Goal: Task Accomplishment & Management: Complete application form

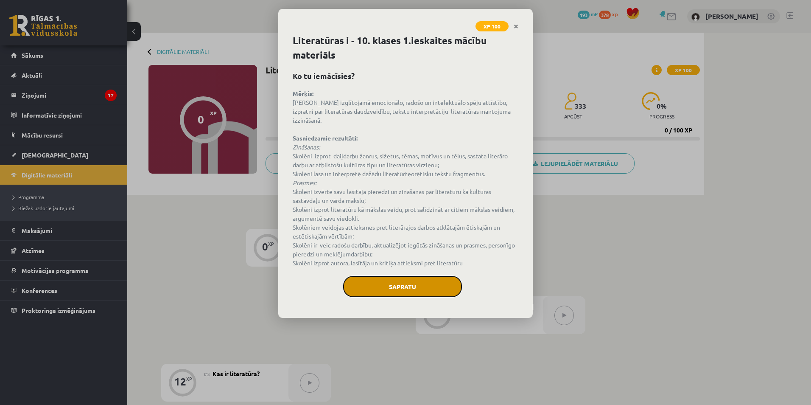
click at [374, 276] on button "Sapratu" at bounding box center [402, 286] width 119 height 21
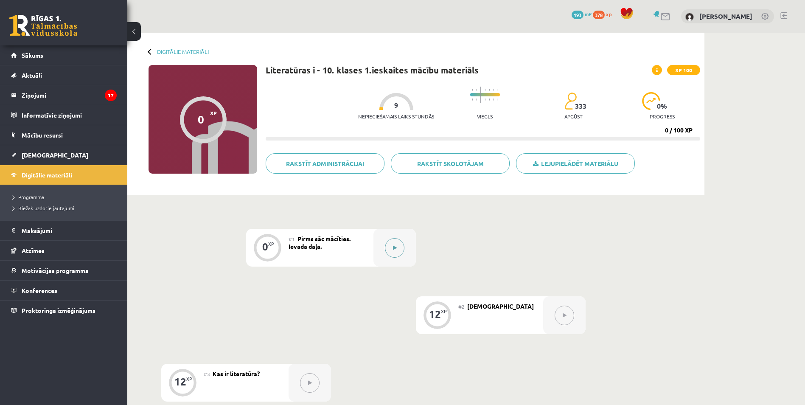
click at [400, 243] on button at bounding box center [395, 248] width 20 height 20
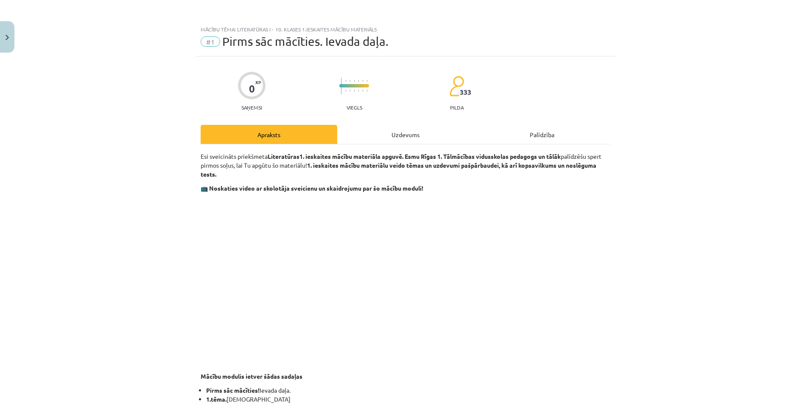
click at [416, 139] on div "Uzdevums" at bounding box center [405, 134] width 137 height 19
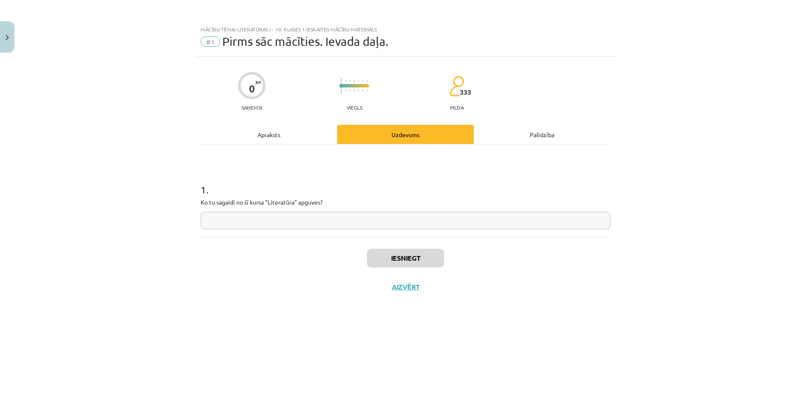
click at [372, 219] on input "text" at bounding box center [406, 220] width 410 height 17
click at [226, 221] on input "**********" at bounding box center [406, 220] width 410 height 17
click at [228, 224] on input "**********" at bounding box center [406, 220] width 410 height 17
click at [276, 218] on input "**********" at bounding box center [406, 220] width 410 height 17
click at [238, 224] on input "**********" at bounding box center [406, 220] width 410 height 17
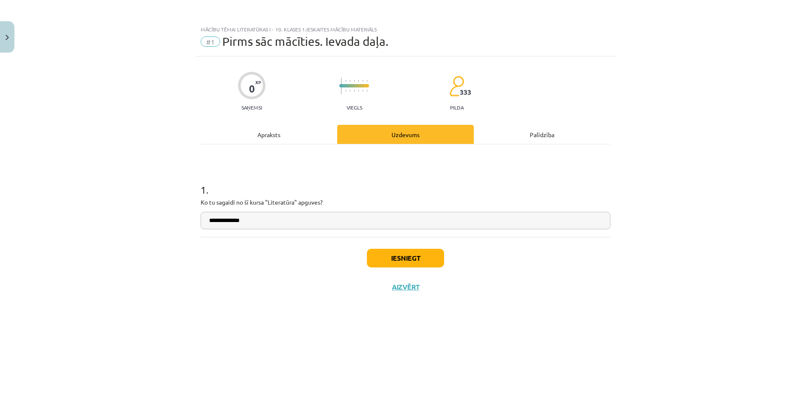
click at [238, 224] on input "**********" at bounding box center [406, 220] width 410 height 17
click at [240, 221] on input "**********" at bounding box center [406, 220] width 410 height 17
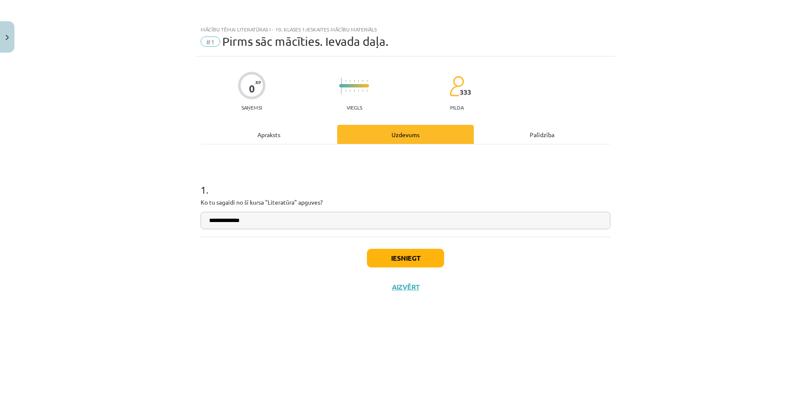
click at [240, 221] on input "**********" at bounding box center [406, 220] width 410 height 17
click at [253, 221] on input "**********" at bounding box center [406, 220] width 410 height 17
click at [240, 221] on input "**********" at bounding box center [406, 220] width 410 height 17
click at [255, 216] on input "**********" at bounding box center [406, 220] width 410 height 17
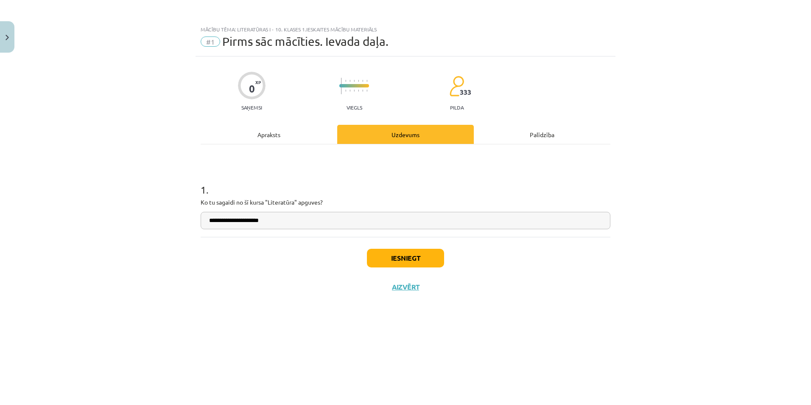
type input "**********"
click at [422, 258] on button "Iesniegt" at bounding box center [405, 258] width 77 height 19
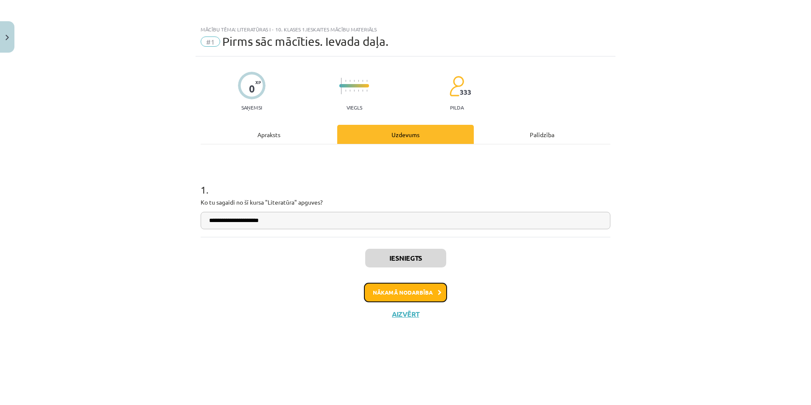
click at [380, 297] on button "Nākamā nodarbība" at bounding box center [405, 292] width 83 height 20
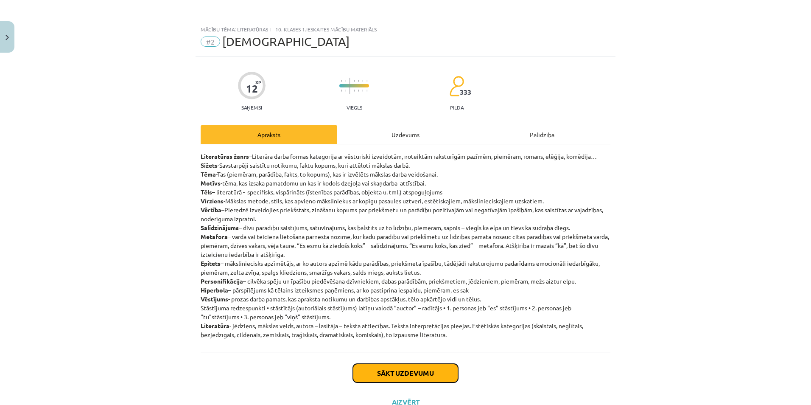
click at [407, 374] on button "Sākt uzdevumu" at bounding box center [405, 372] width 105 height 19
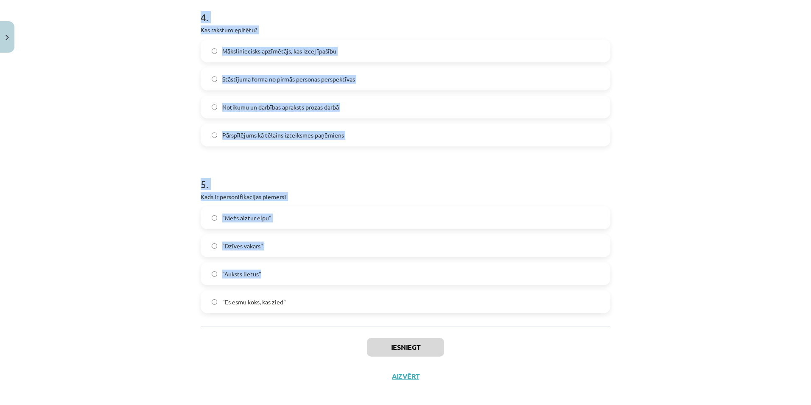
scroll to position [679, 0]
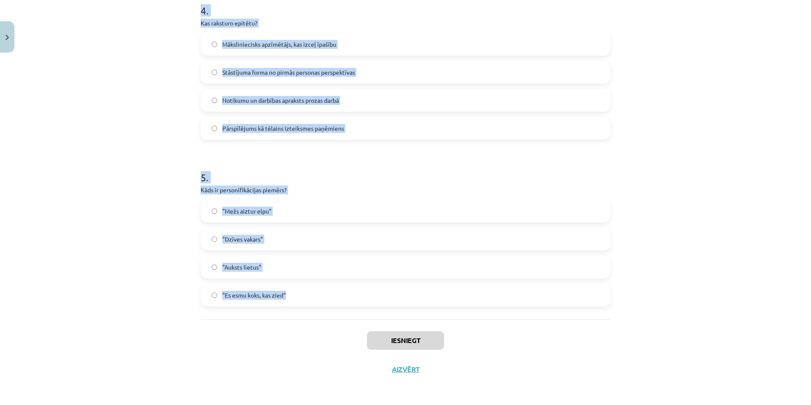
drag, startPoint x: 196, startPoint y: 181, endPoint x: 344, endPoint y: 298, distance: 188.7
copy form "Kas ir vērtība literatūrā? Pieredzē izveidojies priekšstats par priekšmetu un p…"
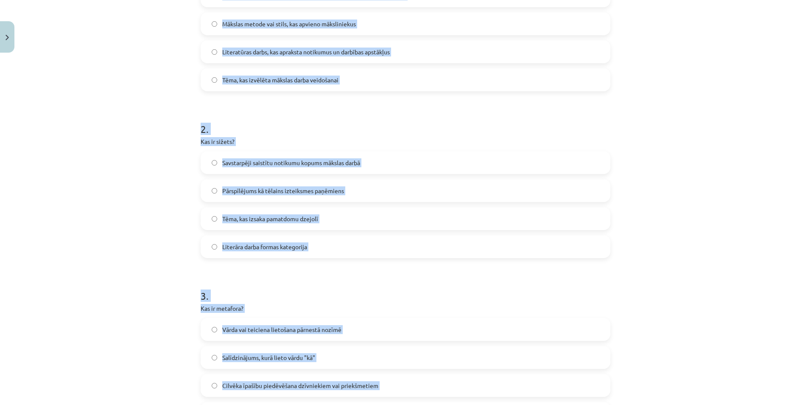
scroll to position [85, 0]
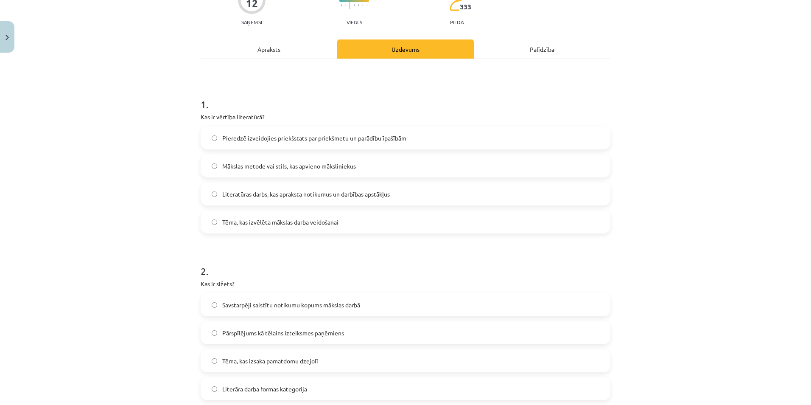
click at [153, 107] on div "Mācību tēma: Literatūras i - 10. klases 1.ieskaites mācību materiāls #2 Jēdzien…" at bounding box center [405, 202] width 811 height 405
click at [211, 136] on label "Pieredzē izveidojies priekšstats par priekšmetu un parādību īpašībām" at bounding box center [405, 137] width 408 height 21
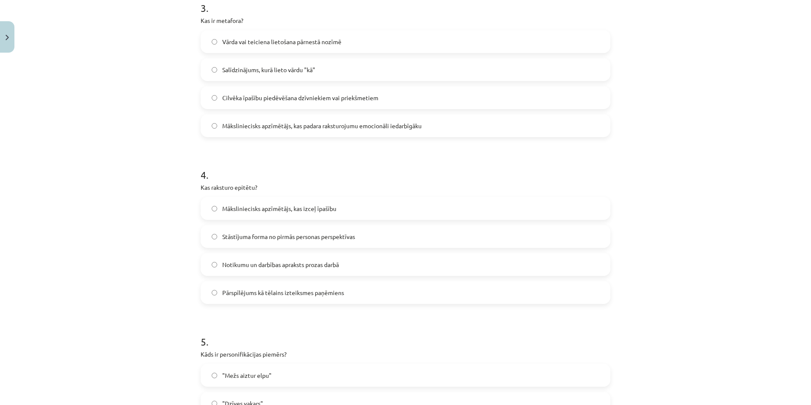
scroll to position [594, 0]
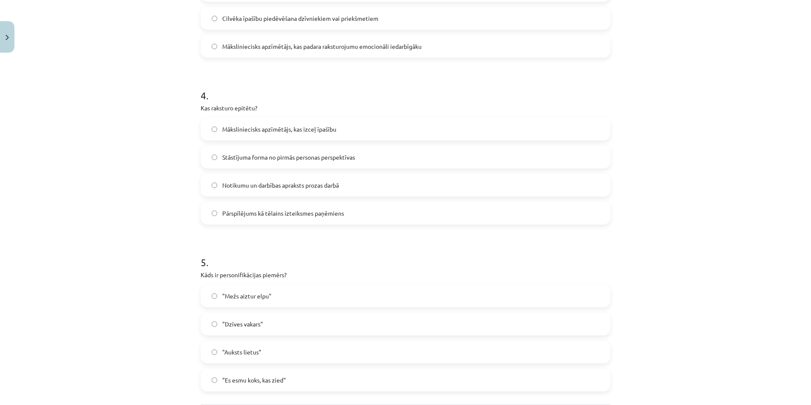
click at [217, 127] on label "Māksliniecisks apzīmētājs, kas izceļ īpašību" at bounding box center [405, 128] width 408 height 21
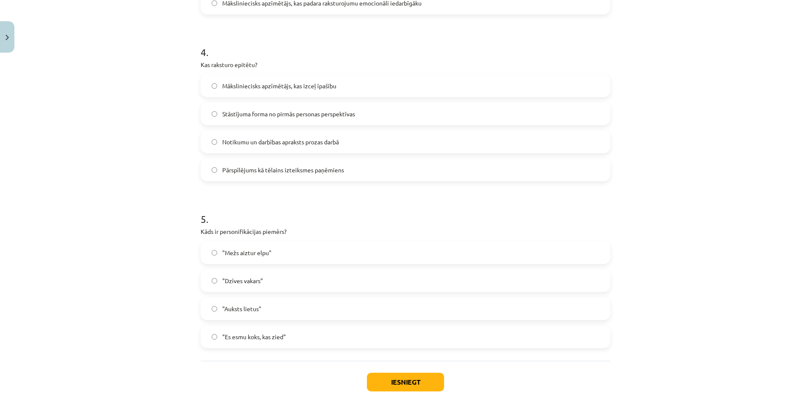
scroll to position [679, 0]
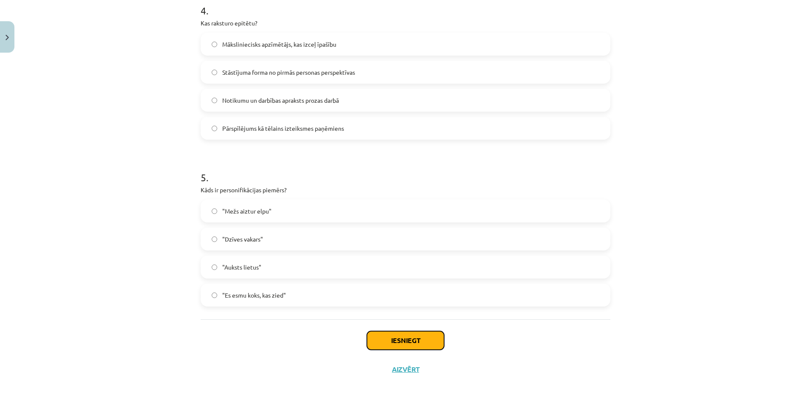
click at [413, 336] on button "Iesniegt" at bounding box center [405, 340] width 77 height 19
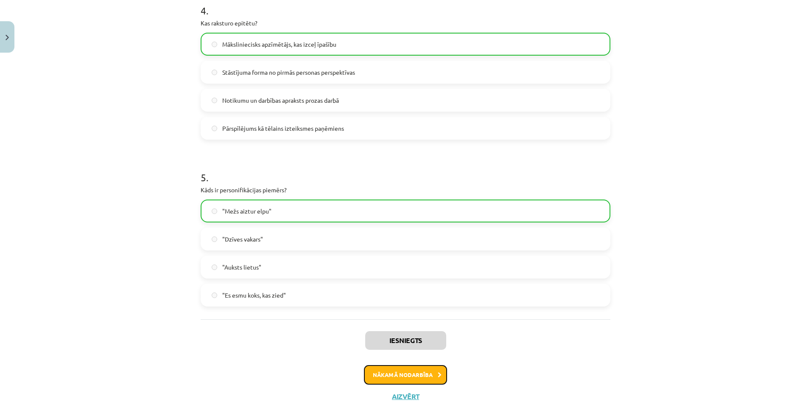
click at [419, 376] on button "Nākamā nodarbība" at bounding box center [405, 375] width 83 height 20
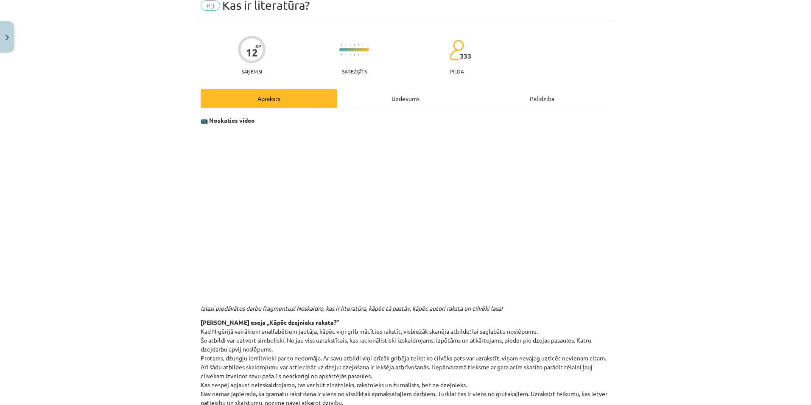
scroll to position [21, 0]
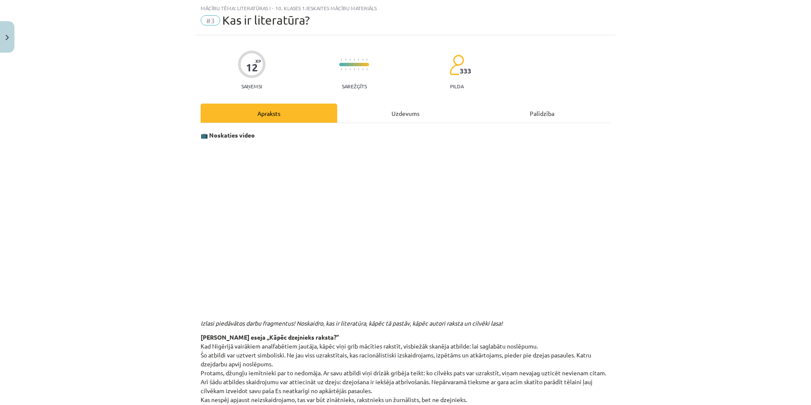
click at [411, 108] on div "Uzdevums" at bounding box center [405, 112] width 137 height 19
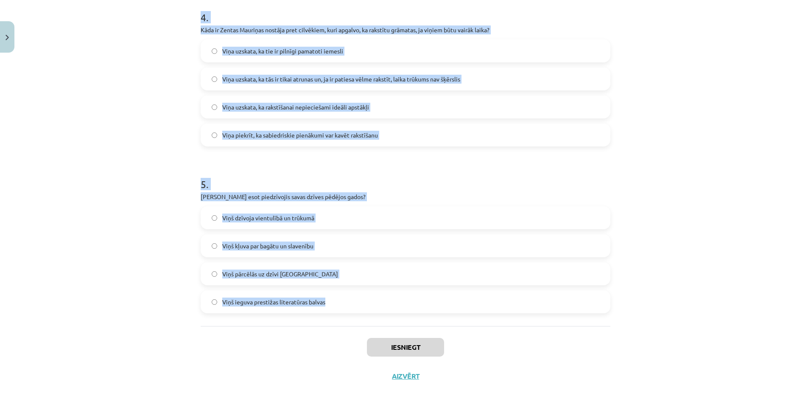
scroll to position [679, 0]
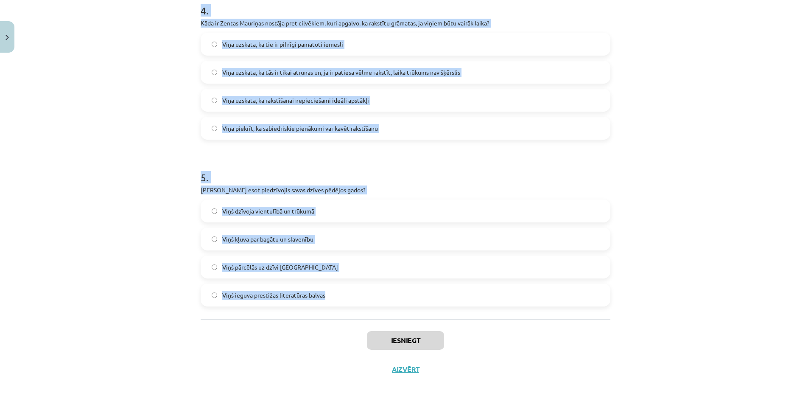
drag, startPoint x: 198, startPoint y: 183, endPoint x: 380, endPoint y: 277, distance: 204.7
copy form "Kas, pēc Zentas Mauriņas domām, ir viens no galvenajiem dzejnieka rakstīšanas i…"
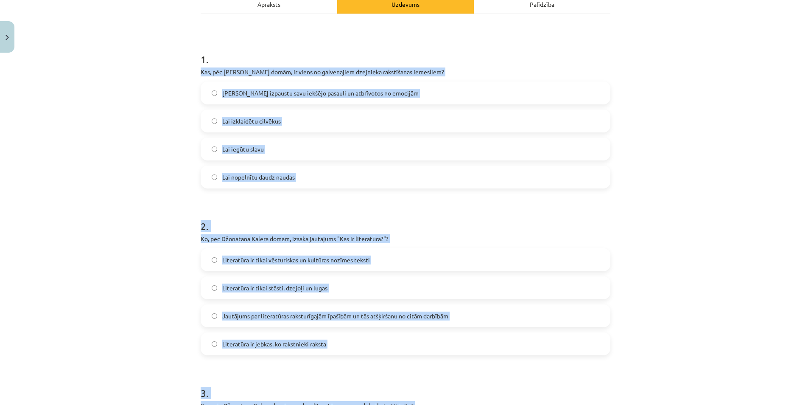
scroll to position [85, 0]
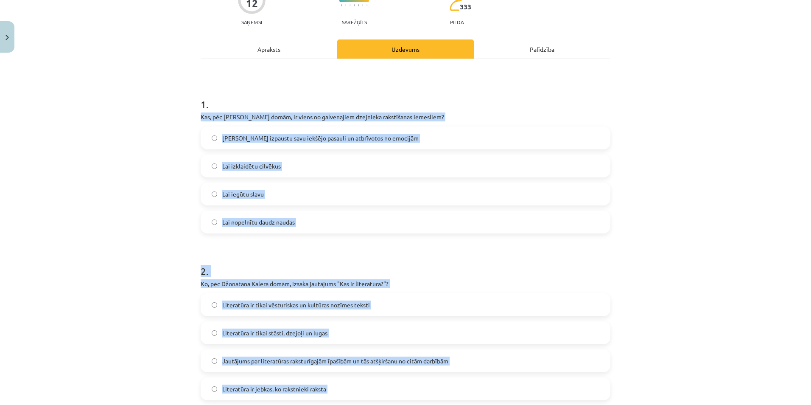
click at [155, 188] on div "Mācību tēma: Literatūras i - 10. klases 1.ieskaites mācību materiāls #3 Kas ir …" at bounding box center [405, 202] width 811 height 405
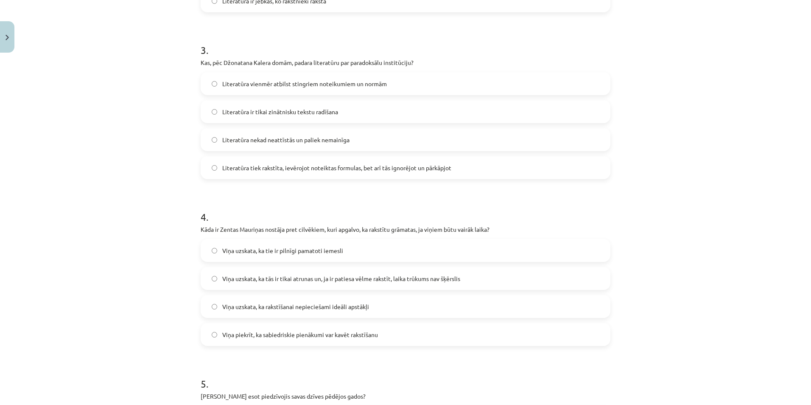
scroll to position [594, 0]
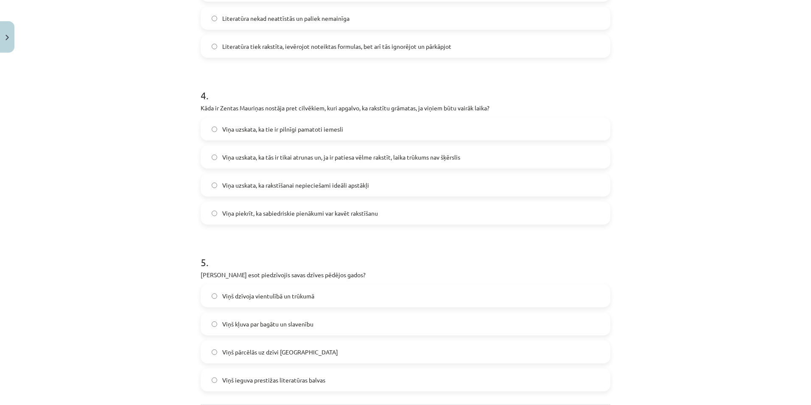
click at [212, 301] on label "Viņš dzīvoja vientulībā un trūkumā" at bounding box center [405, 295] width 408 height 21
click at [206, 153] on label "Viņa uzskata, ka tās ir tikai atrunas un, ja ir patiesa vēlme rakstīt, laika tr…" at bounding box center [405, 156] width 408 height 21
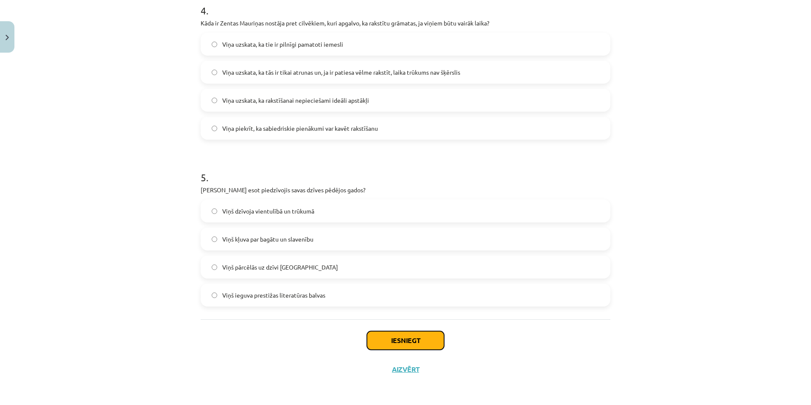
click at [407, 341] on button "Iesniegt" at bounding box center [405, 340] width 77 height 19
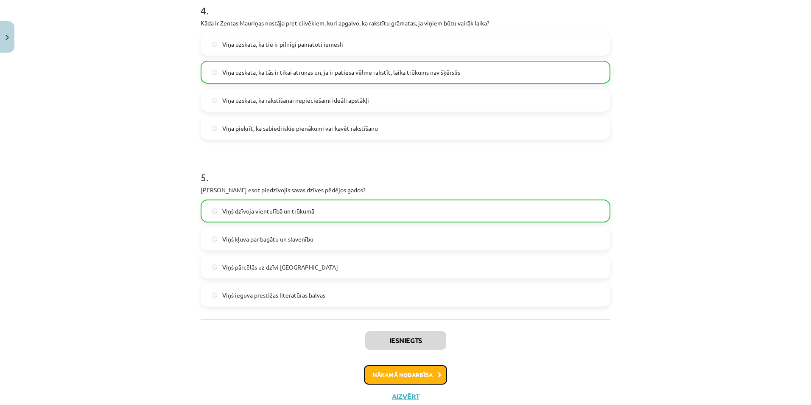
click at [395, 365] on button "Nākamā nodarbība" at bounding box center [405, 375] width 83 height 20
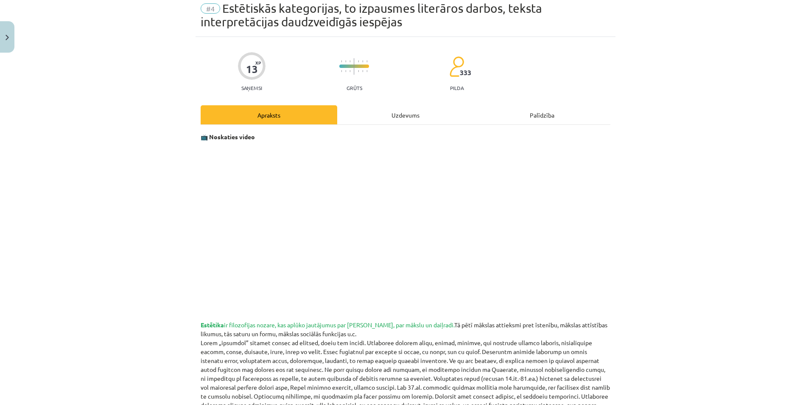
scroll to position [21, 0]
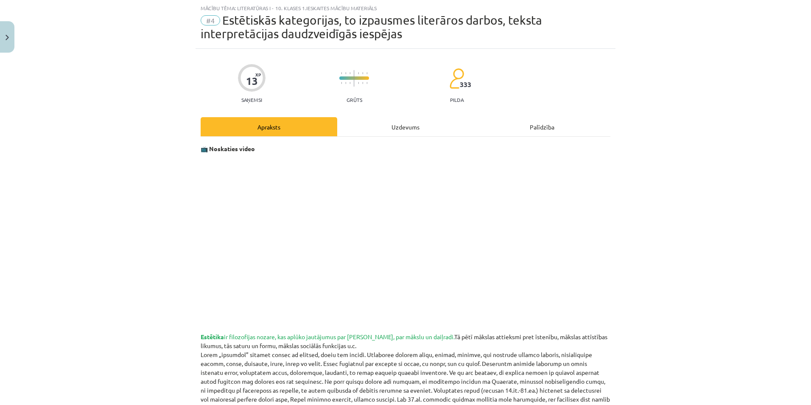
click at [388, 121] on div "Uzdevums" at bounding box center [405, 126] width 137 height 19
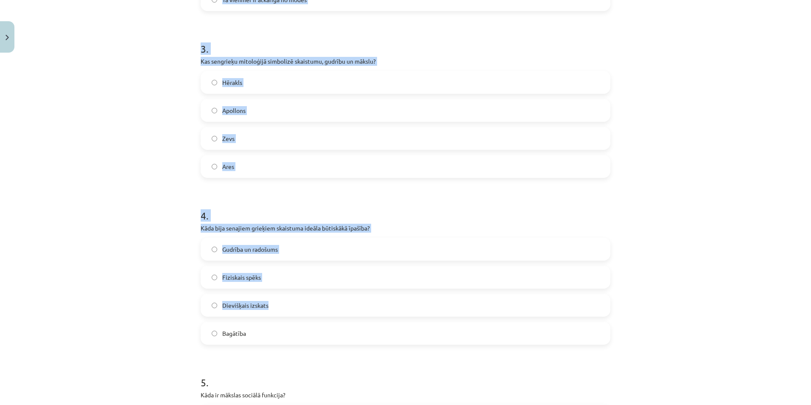
scroll to position [693, 0]
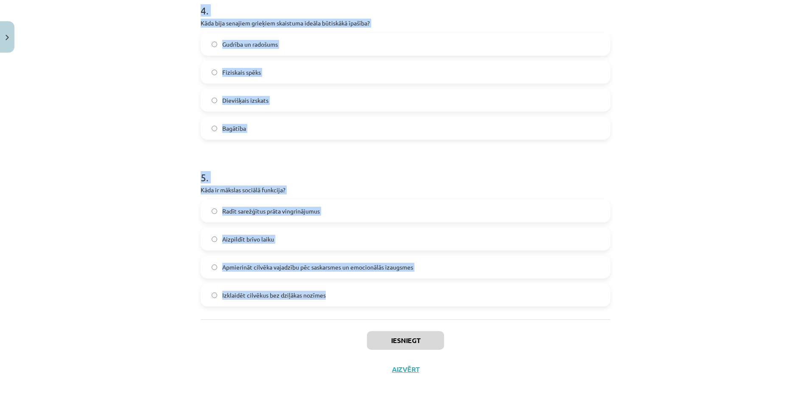
drag, startPoint x: 187, startPoint y: 192, endPoint x: 338, endPoint y: 312, distance: 193.1
click at [338, 313] on div "Mācību tēma: Literatūras i - 10. klases 1.ieskaites mācību materiāls #4 Estētis…" at bounding box center [405, 202] width 811 height 405
copy form "Ko simbolizē Apollona uzvara pār Pītonu? Cilvēku un dievu savstarpējo attiecību…"
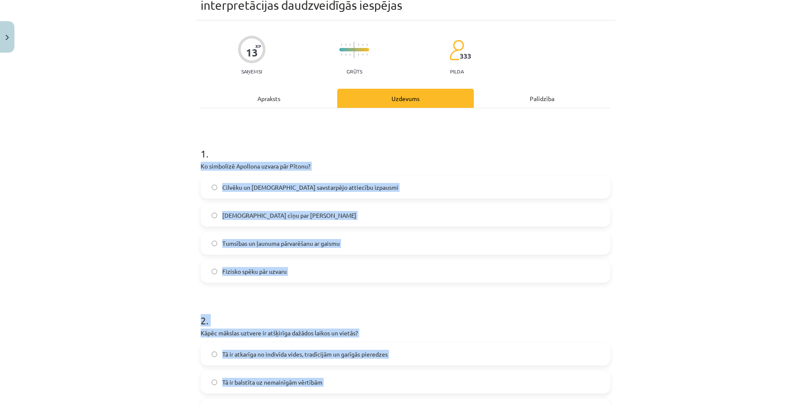
scroll to position [14, 0]
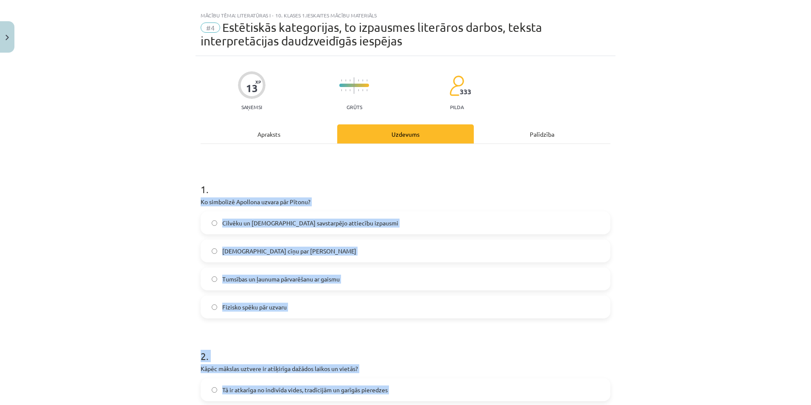
click at [143, 210] on div "Mācību tēma: Literatūras i - 10. klases 1.ieskaites mācību materiāls #4 Estētis…" at bounding box center [405, 202] width 811 height 405
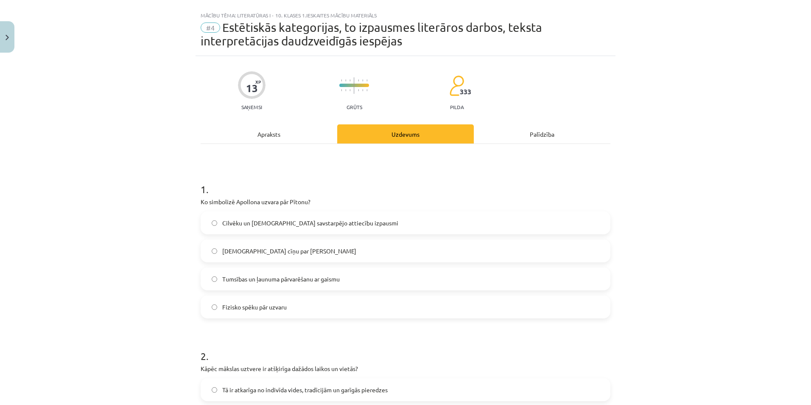
click at [210, 285] on label "Tumsības un ļaunuma pārvarēšanu ar gaismu" at bounding box center [405, 278] width 408 height 21
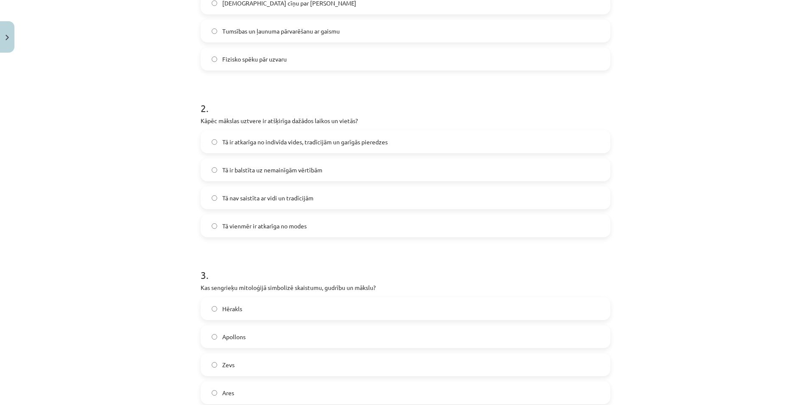
scroll to position [353, 0]
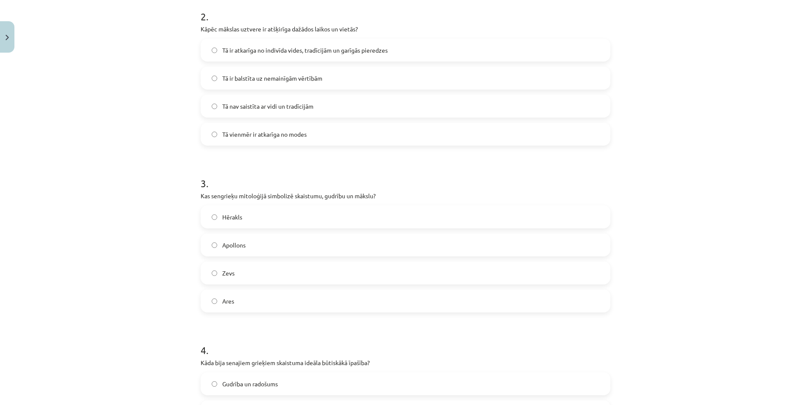
click at [214, 241] on label "Apollons" at bounding box center [405, 244] width 408 height 21
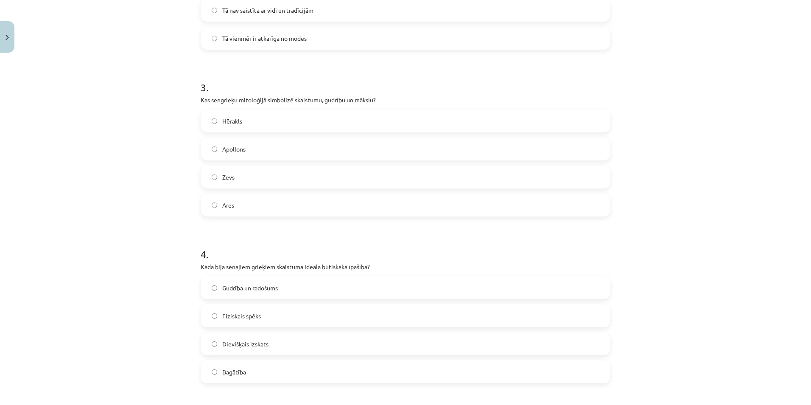
scroll to position [565, 0]
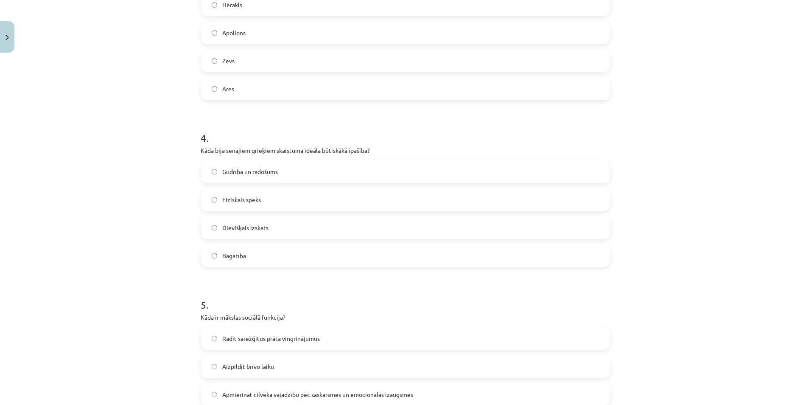
click at [212, 174] on label "Gudrība un radošums" at bounding box center [405, 171] width 408 height 21
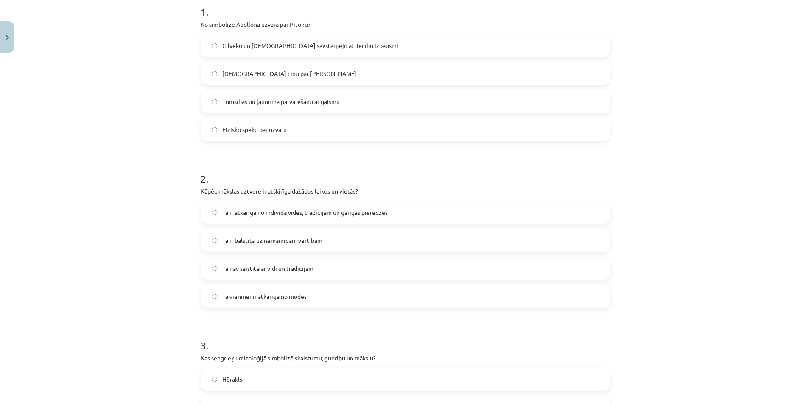
scroll to position [184, 0]
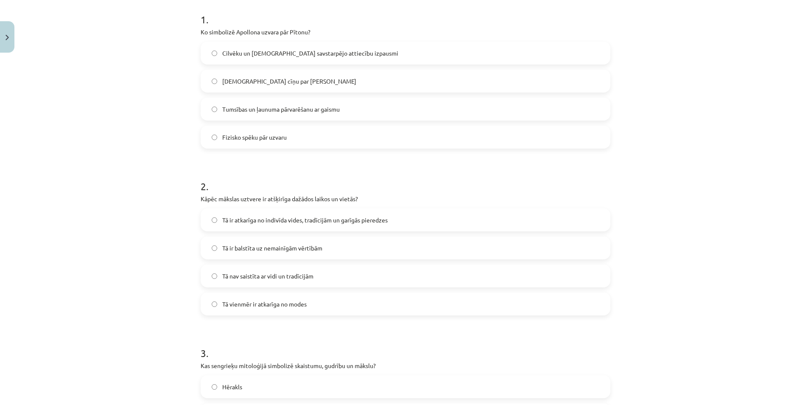
click at [214, 217] on label "Tā ir atkarīga no indivīda vides, tradīcijām un garīgās pieredzes" at bounding box center [405, 219] width 408 height 21
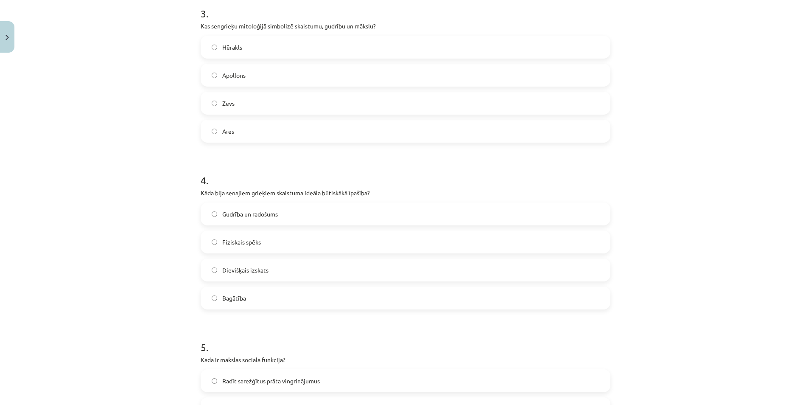
scroll to position [693, 0]
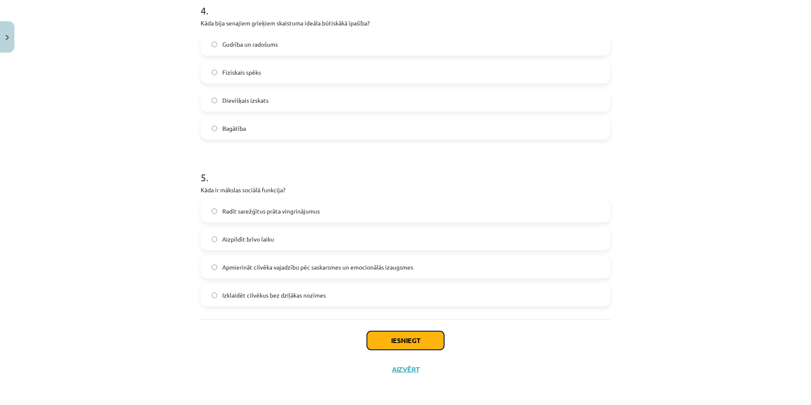
click at [405, 336] on button "Iesniegt" at bounding box center [405, 340] width 77 height 19
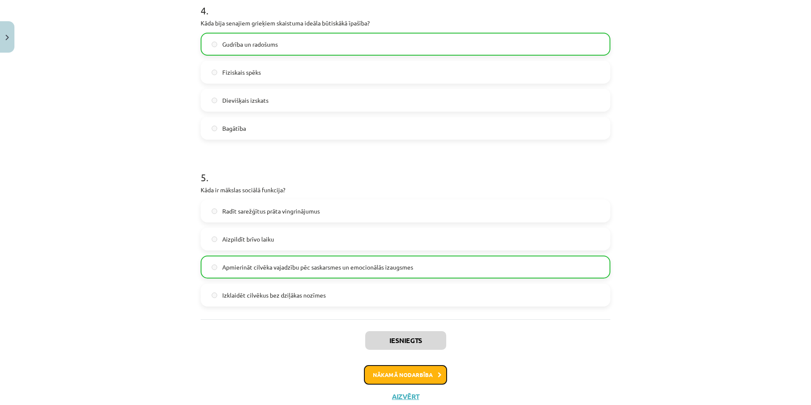
click at [415, 371] on button "Nākamā nodarbība" at bounding box center [405, 375] width 83 height 20
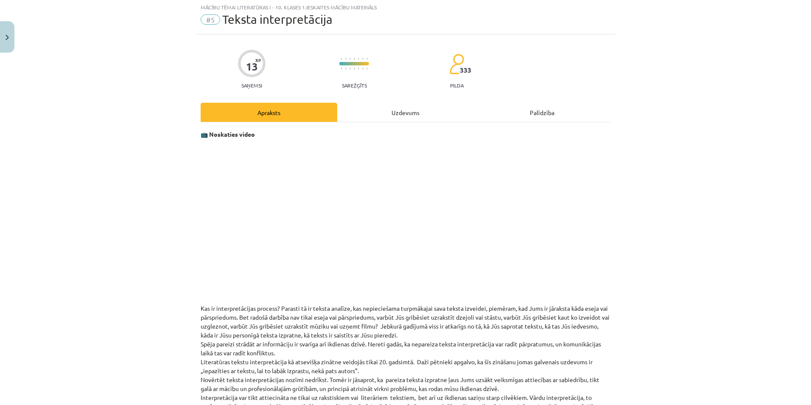
scroll to position [21, 0]
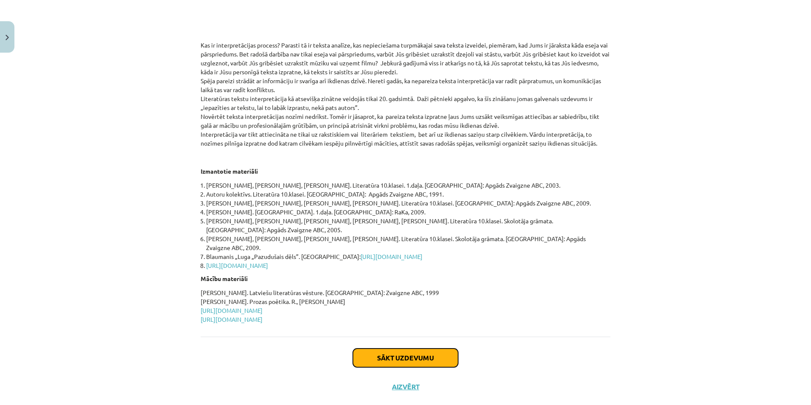
click at [395, 348] on button "Sākt uzdevumu" at bounding box center [405, 357] width 105 height 19
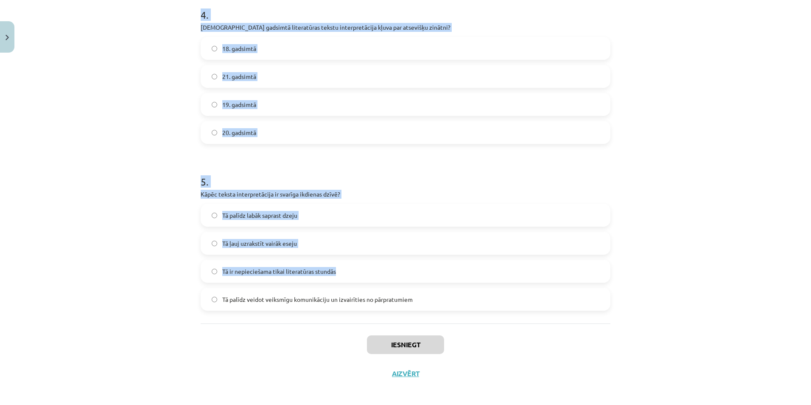
scroll to position [679, 0]
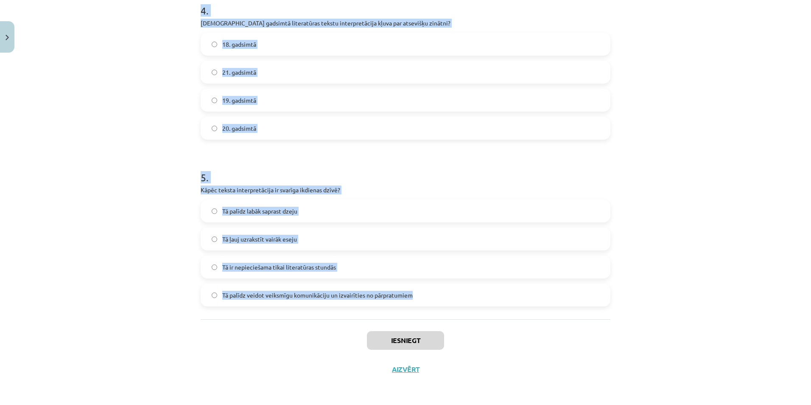
drag, startPoint x: 177, startPoint y: 183, endPoint x: 431, endPoint y: 293, distance: 277.0
click at [431, 293] on div "Mācību tēma: Literatūras i - 10. klases 1.ieskaites mācību materiāls #5 Teksta …" at bounding box center [405, 202] width 811 height 405
copy form "Kas ir interpretācijas process? Rakstītāja radošā izpausme Mūzikas komponēšana …"
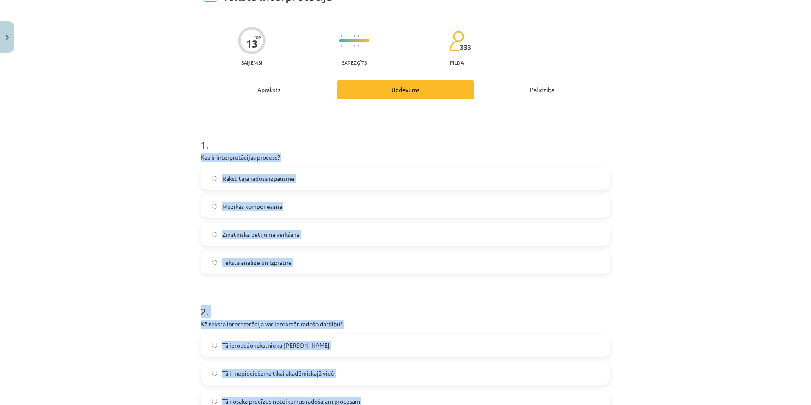
scroll to position [0, 0]
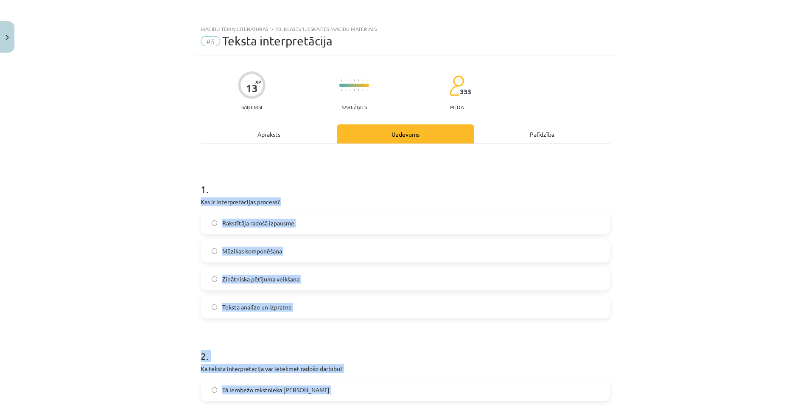
drag, startPoint x: 117, startPoint y: 238, endPoint x: 175, endPoint y: 249, distance: 59.6
click at [118, 238] on div "Mācību tēma: Literatūras i - 10. klases 1.ieskaites mācību materiāls #5 Teksta …" at bounding box center [405, 202] width 811 height 405
drag, startPoint x: 169, startPoint y: 294, endPoint x: 175, endPoint y: 296, distance: 6.5
click at [170, 294] on div "Mācību tēma: Literatūras i - 10. klases 1.ieskaites mācību materiāls #5 Teksta …" at bounding box center [405, 202] width 811 height 405
click at [201, 302] on label "Teksta analīze un izpratne" at bounding box center [405, 306] width 408 height 21
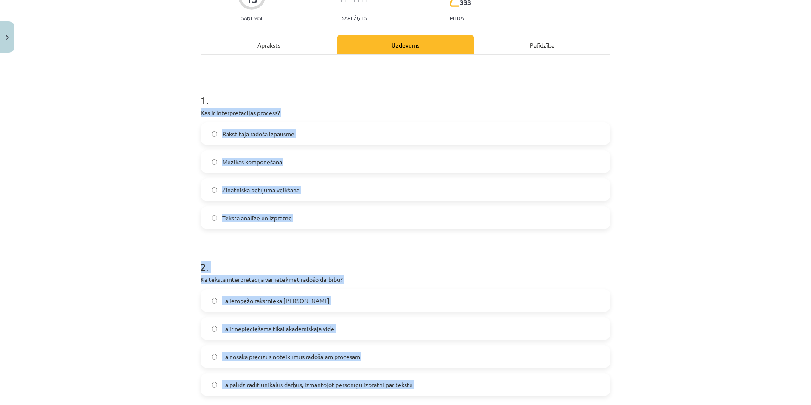
scroll to position [170, 0]
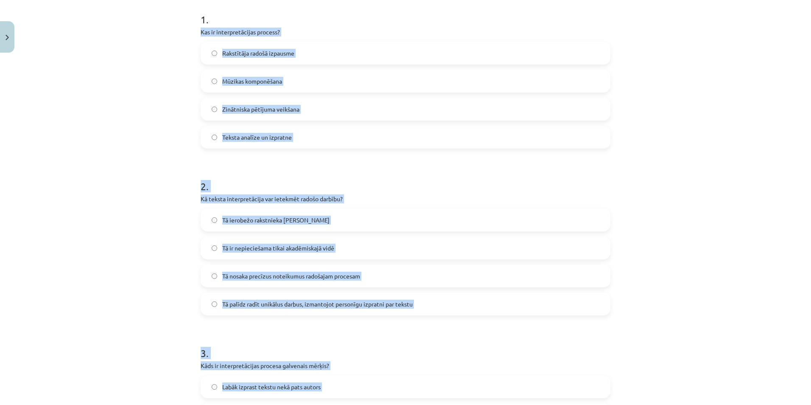
click at [209, 308] on label "Tā palīdz radīt unikālus darbus, izmantojot personīgu izpratni par tekstu" at bounding box center [405, 303] width 408 height 21
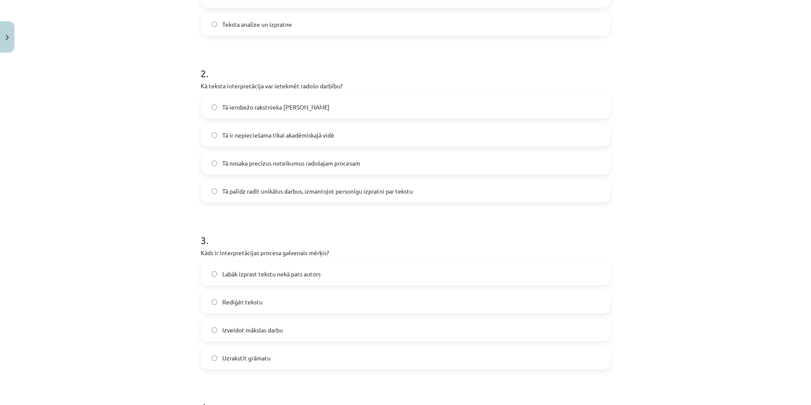
scroll to position [425, 0]
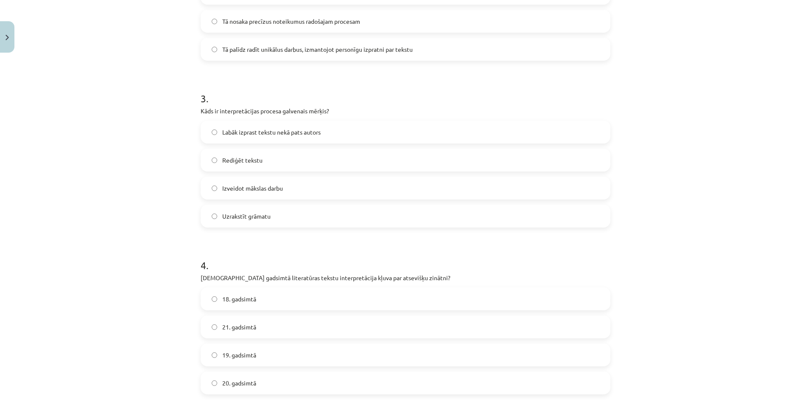
click at [211, 360] on label "19. gadsimtā" at bounding box center [405, 354] width 408 height 21
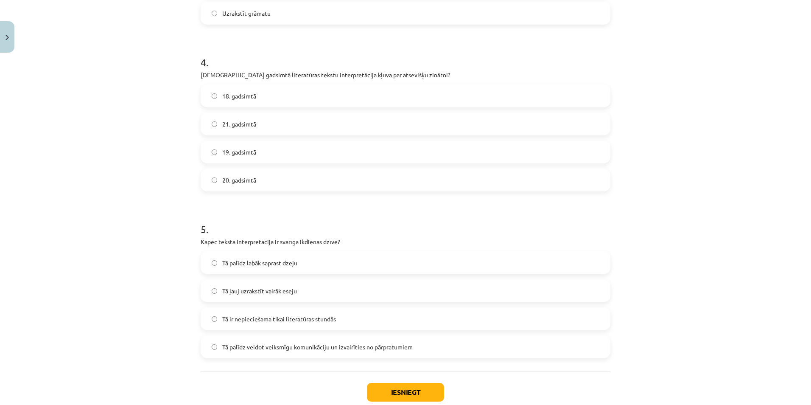
scroll to position [679, 0]
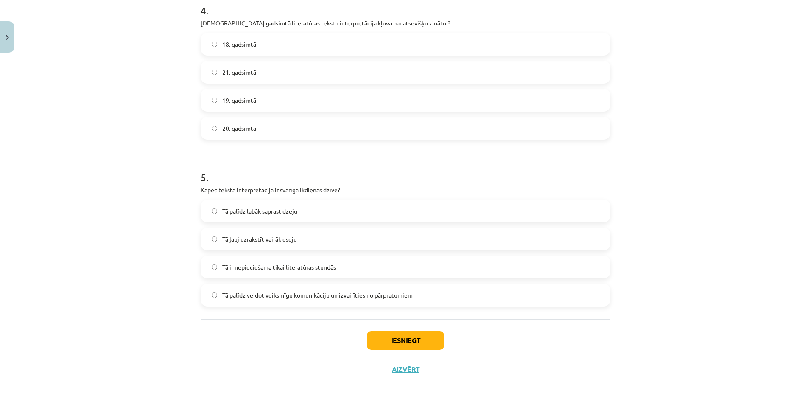
click at [213, 300] on label "Tā palīdz veidot veiksmīgu komunikāciju un izvairīties no pārpratumiem" at bounding box center [405, 294] width 408 height 21
click at [419, 340] on button "Iesniegt" at bounding box center [405, 340] width 77 height 19
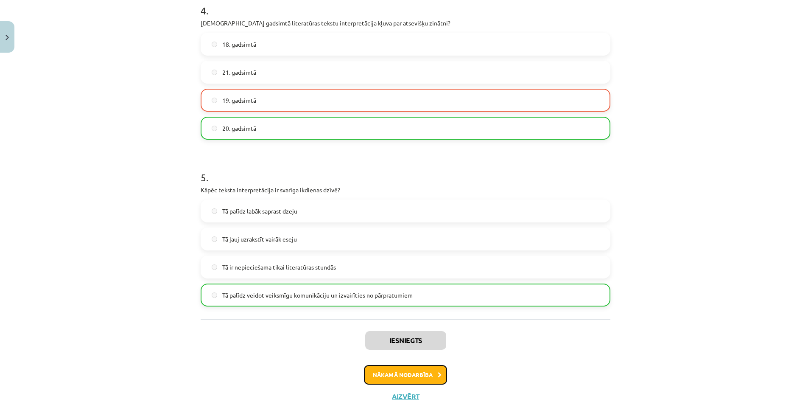
click at [428, 375] on button "Nākamā nodarbība" at bounding box center [405, 375] width 83 height 20
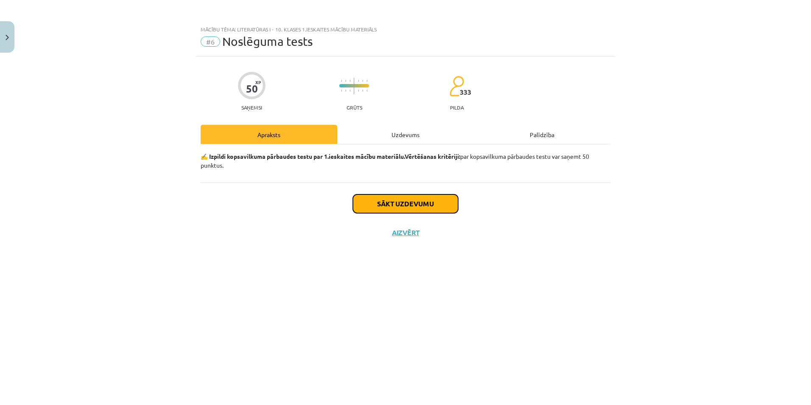
click at [388, 202] on button "Sākt uzdevumu" at bounding box center [405, 203] width 105 height 19
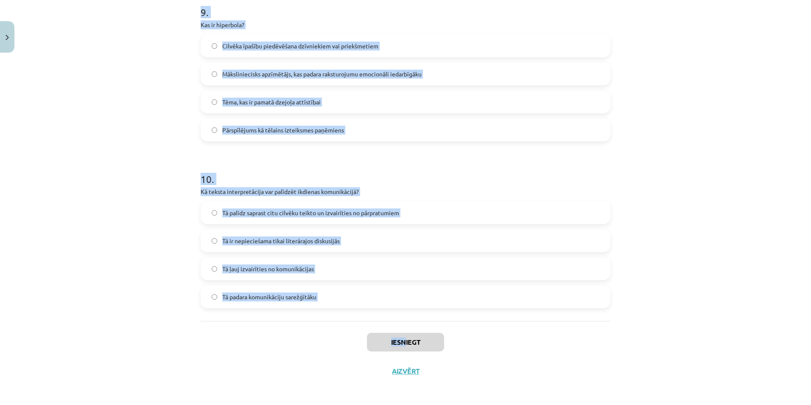
scroll to position [1512, 0]
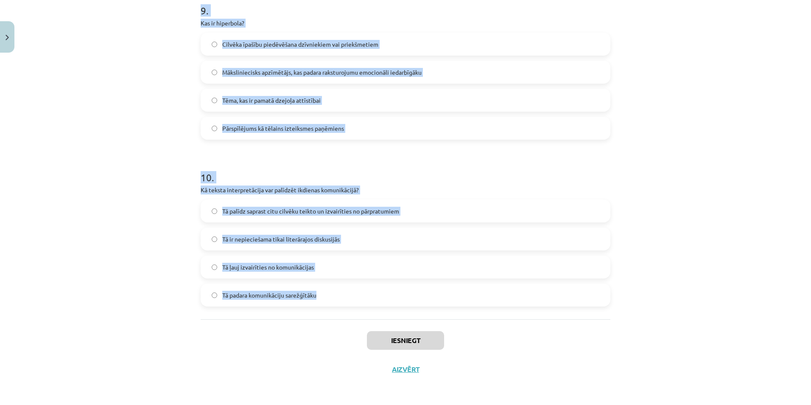
drag, startPoint x: 193, startPoint y: 198, endPoint x: 397, endPoint y: 295, distance: 226.1
copy form "Kādu metaforu Zenta Mauriņa izmanto, lai aprakstītu dzejnieka darbu? Stāvēt sta…"
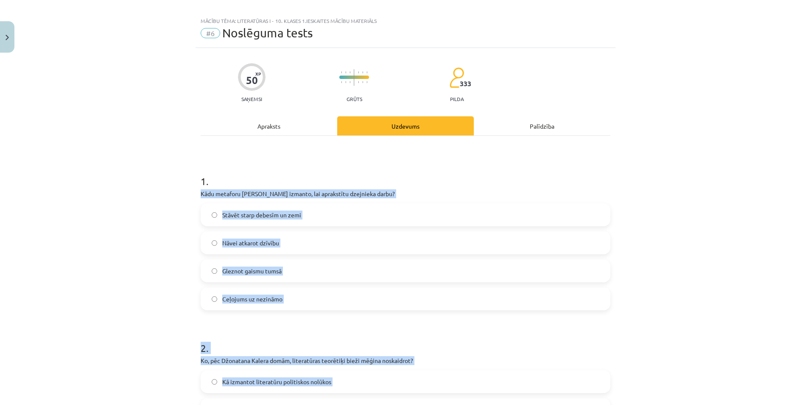
scroll to position [0, 0]
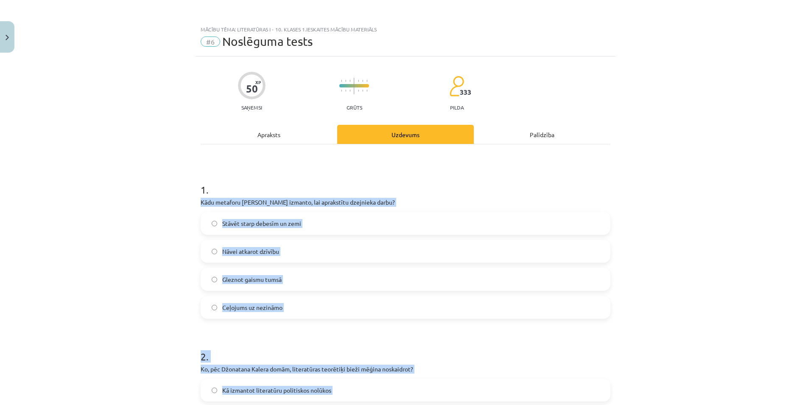
click at [151, 236] on div "Mācību tēma: Literatūras i - 10. klases 1.ieskaites mācību materiāls #6 Noslēgu…" at bounding box center [405, 202] width 811 height 405
click at [217, 247] on label "Nāvei atkarot dzīvību" at bounding box center [405, 250] width 408 height 21
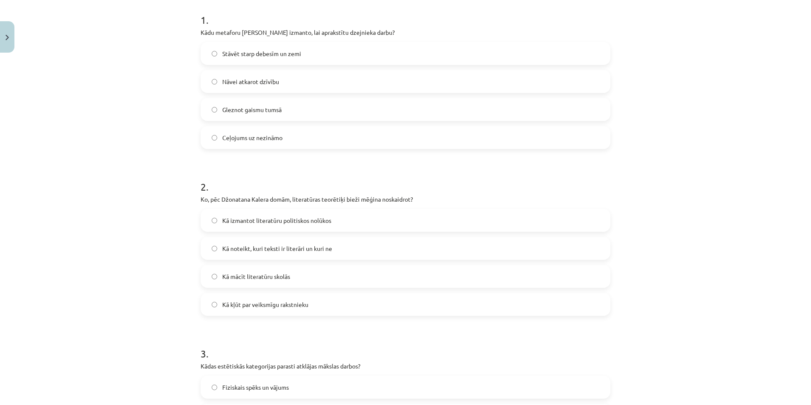
scroll to position [339, 0]
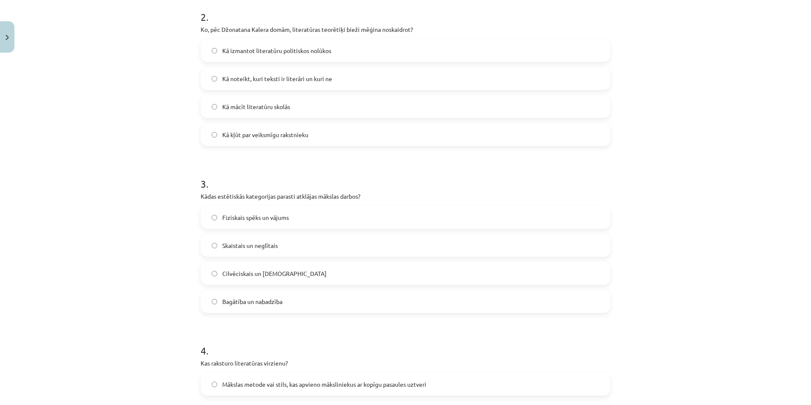
click at [208, 248] on label "Skaistais un neglītais" at bounding box center [405, 245] width 408 height 21
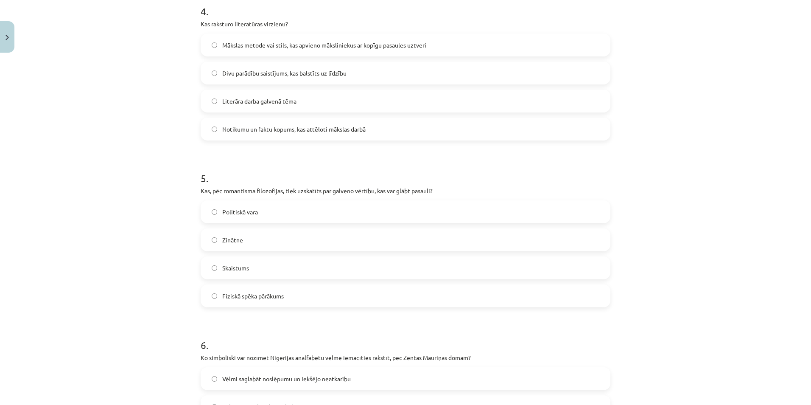
scroll to position [679, 0]
click at [215, 274] on label "Skaistums" at bounding box center [405, 267] width 408 height 21
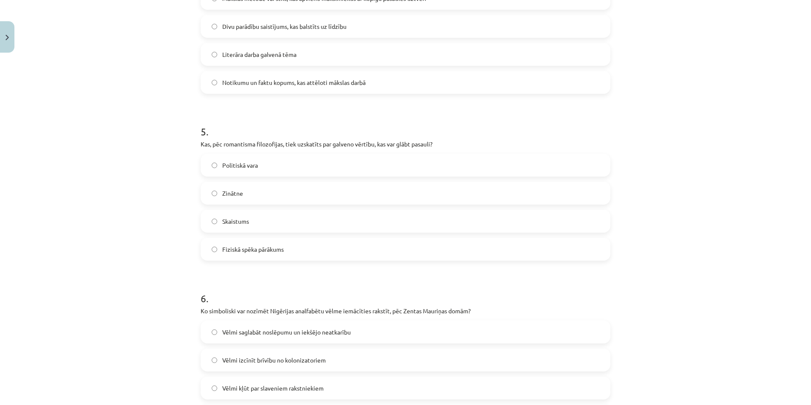
scroll to position [848, 0]
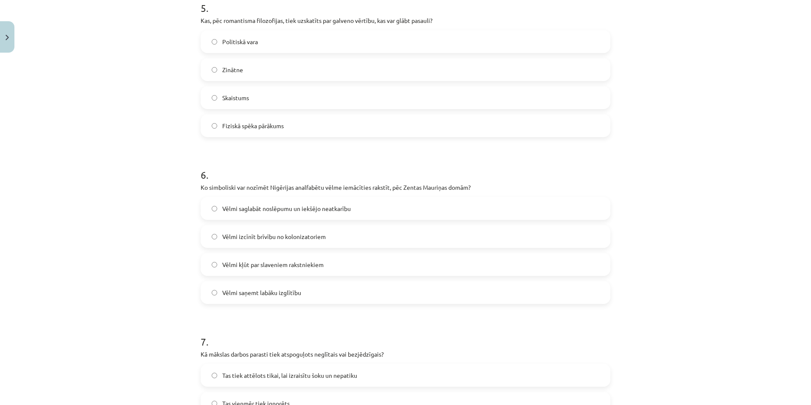
click at [215, 238] on label "Vēlmi izcīnīt brīvību no kolonizatoriem" at bounding box center [405, 236] width 408 height 21
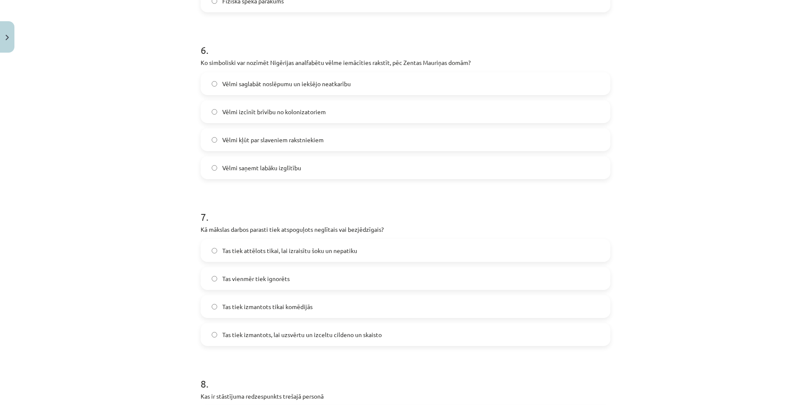
scroll to position [975, 0]
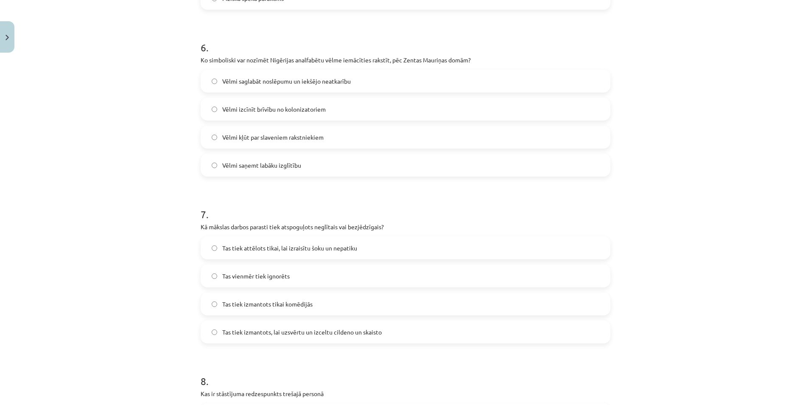
click at [222, 335] on span "Tas tiek izmantots, lai uzsvērtu un izceltu cildeno un skaisto" at bounding box center [301, 331] width 159 height 9
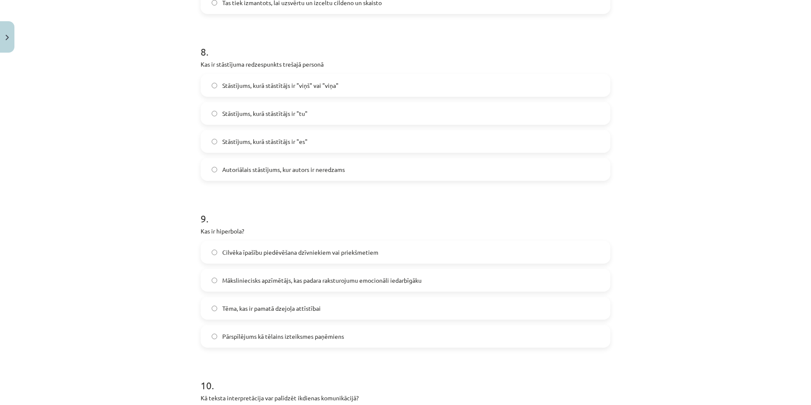
scroll to position [1315, 0]
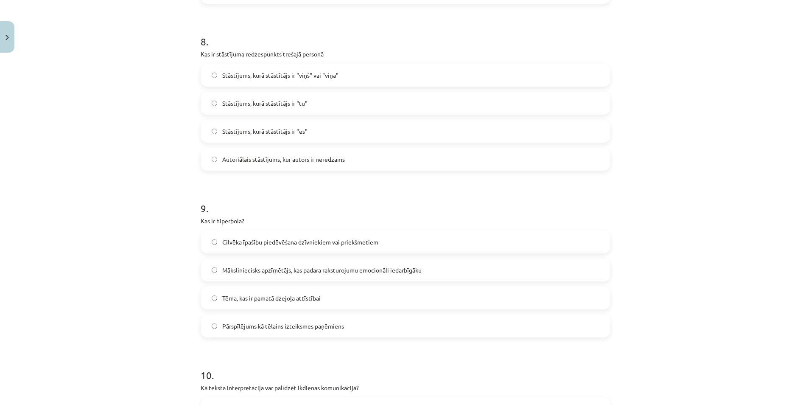
click at [214, 328] on label "Pārspīlējums kā tēlains izteiksmes paņēmiens" at bounding box center [405, 325] width 408 height 21
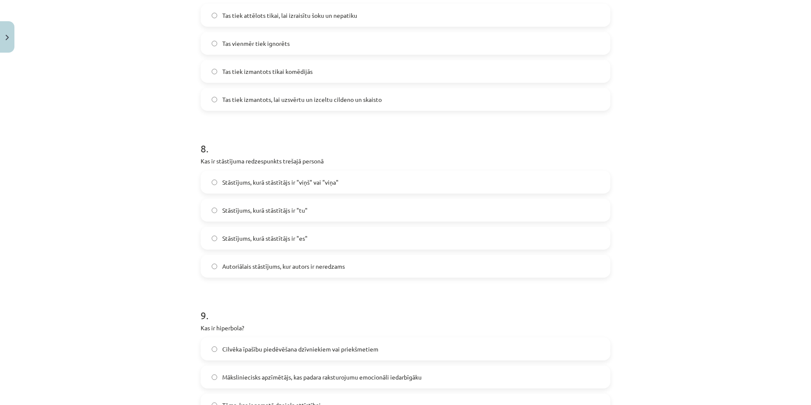
scroll to position [1173, 0]
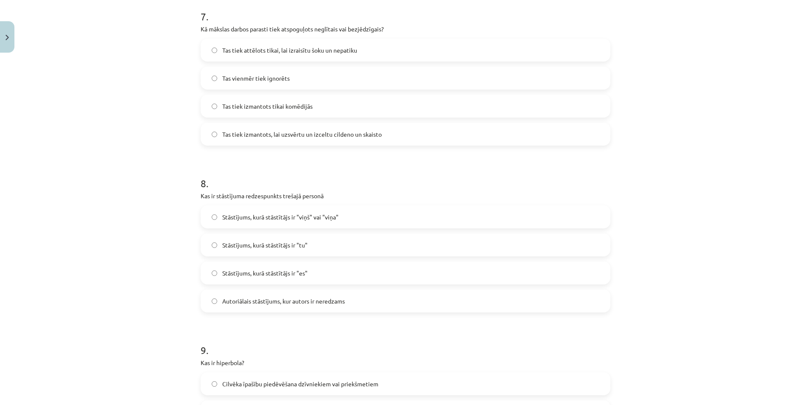
click at [212, 229] on div "Stāstījums, kurā stāstītājs ir "viņš" vai "viņa" Stāstījums, kurā stāstītājs ir…" at bounding box center [406, 258] width 410 height 107
click at [210, 222] on label "Stāstījums, kurā stāstītājs ir "viņš" vai "viņa"" at bounding box center [405, 216] width 408 height 21
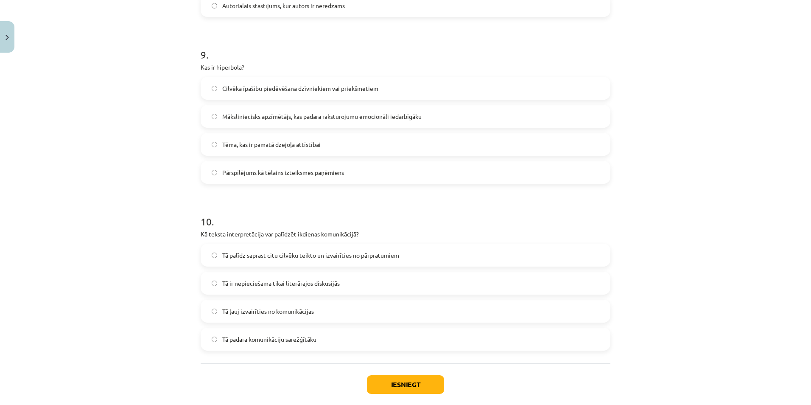
scroll to position [1512, 0]
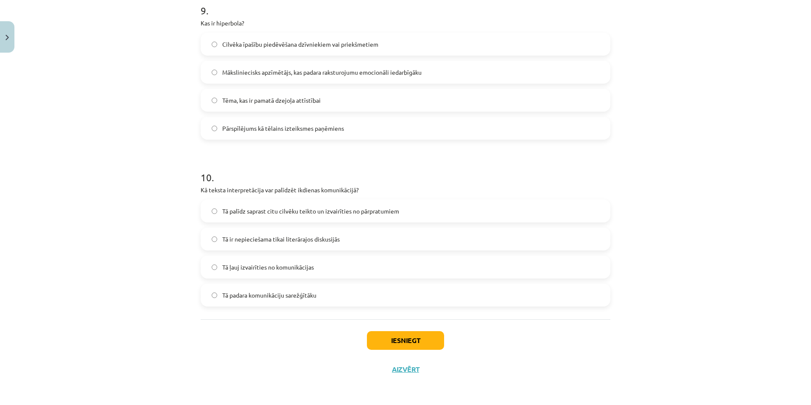
click at [224, 202] on label "Tā palīdz saprast citu cilvēku teikto un izvairīties no pārpratumiem" at bounding box center [405, 210] width 408 height 21
click at [409, 338] on button "Iesniegt" at bounding box center [405, 340] width 77 height 19
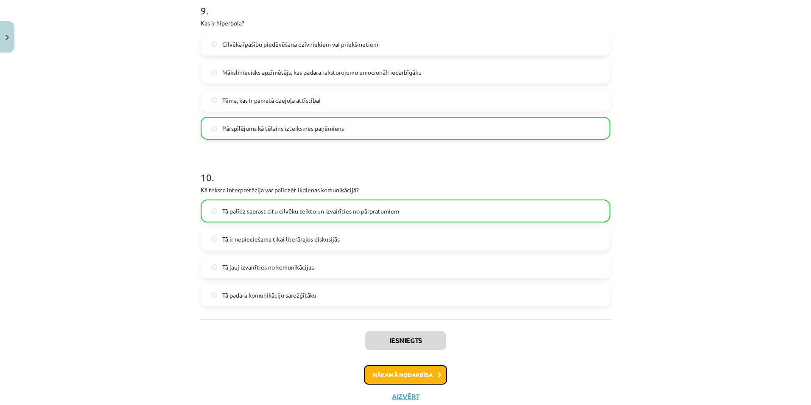
click at [428, 380] on button "Nākamā nodarbība" at bounding box center [405, 375] width 83 height 20
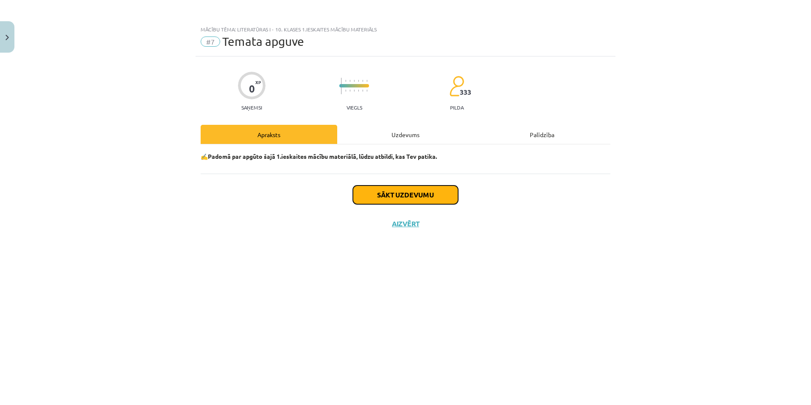
click at [397, 199] on button "Sākt uzdevumu" at bounding box center [405, 194] width 105 height 19
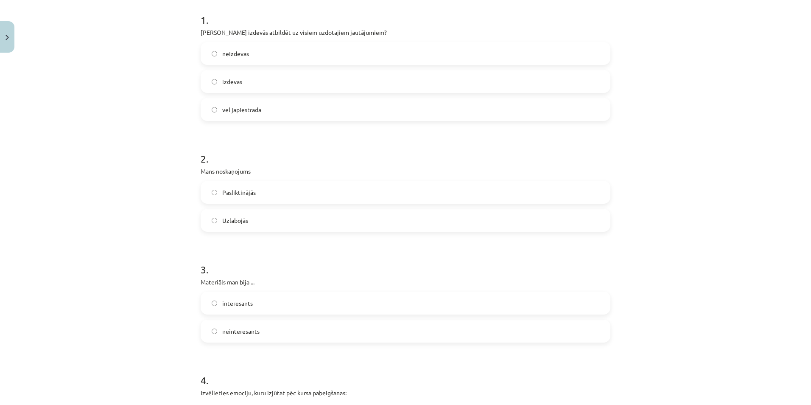
scroll to position [297, 0]
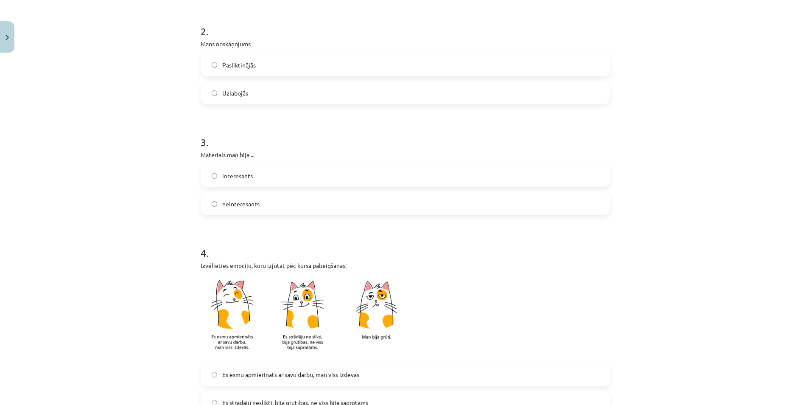
click at [214, 172] on label "interesants" at bounding box center [405, 175] width 408 height 21
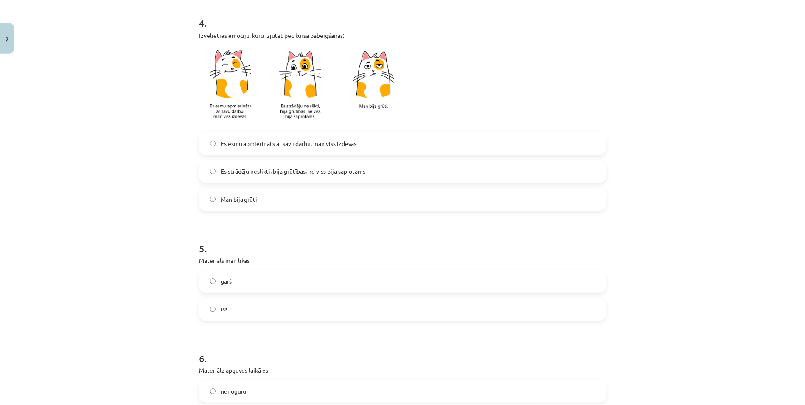
scroll to position [636, 0]
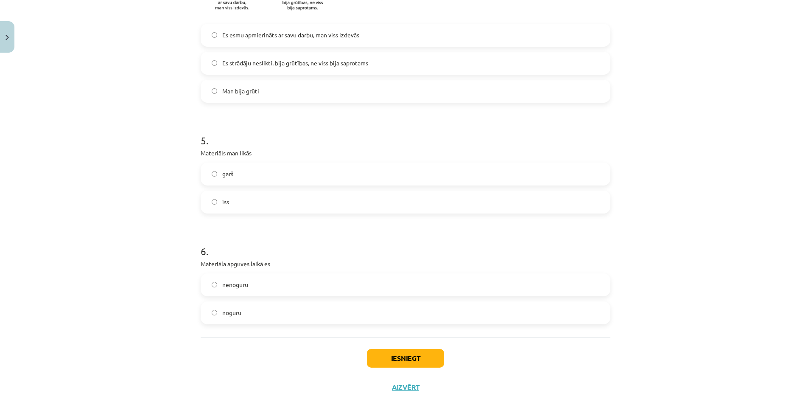
click at [216, 317] on label "noguru" at bounding box center [405, 312] width 408 height 21
click at [222, 281] on span "nenoguru" at bounding box center [235, 284] width 26 height 9
click at [402, 350] on button "Iesniegt" at bounding box center [405, 358] width 77 height 19
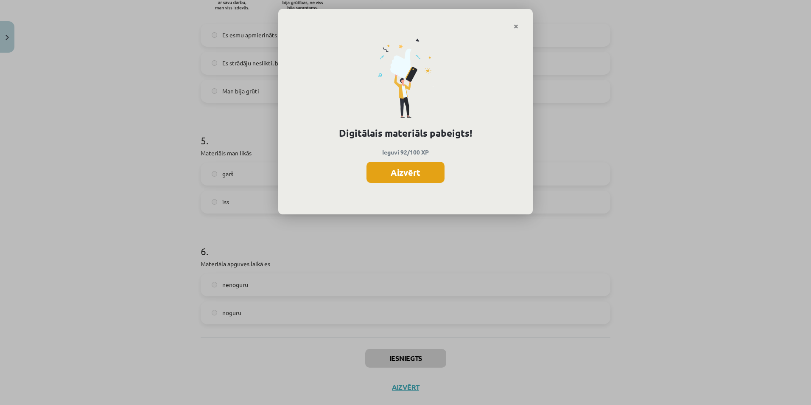
click at [384, 170] on button "Aizvērt" at bounding box center [405, 172] width 78 height 21
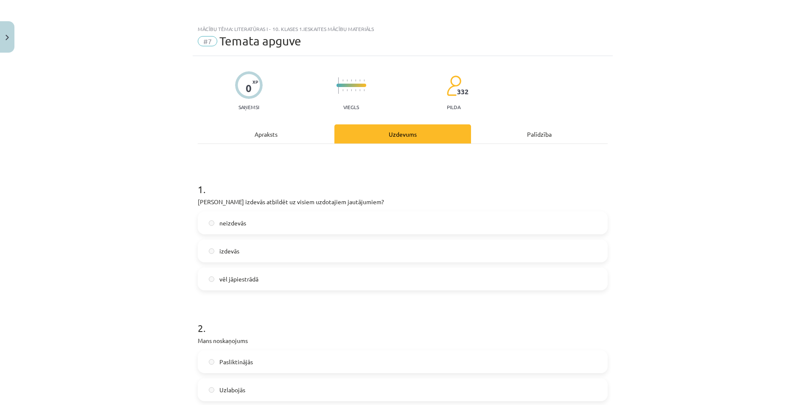
scroll to position [0, 0]
click at [7, 45] on button "Close" at bounding box center [7, 36] width 14 height 31
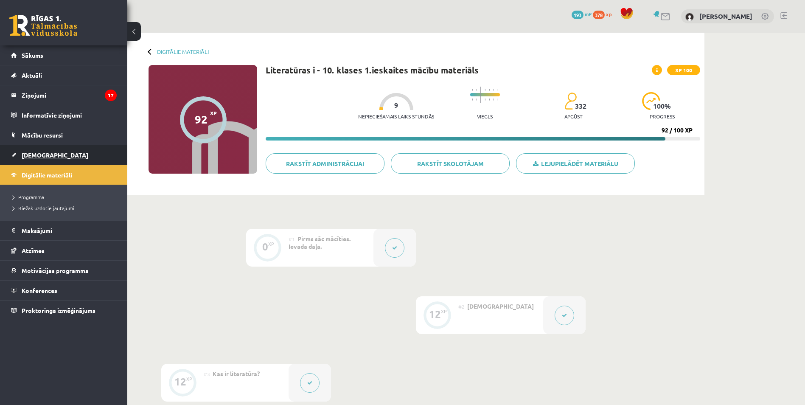
click at [32, 154] on span "[DEMOGRAPHIC_DATA]" at bounding box center [55, 155] width 67 height 8
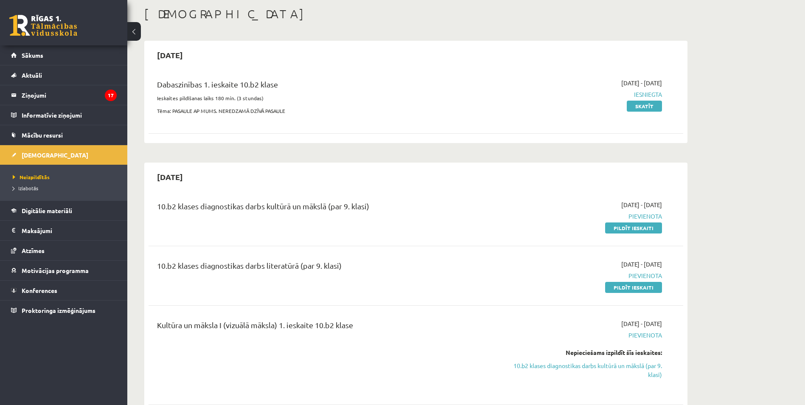
scroll to position [212, 0]
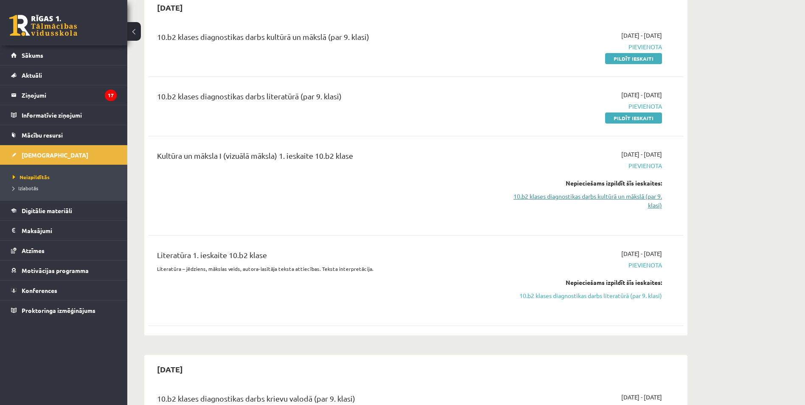
click at [651, 201] on link "10.b2 klases diagnostikas darbs kultūrā un mākslā (par 9. klasi)" at bounding box center [582, 201] width 160 height 18
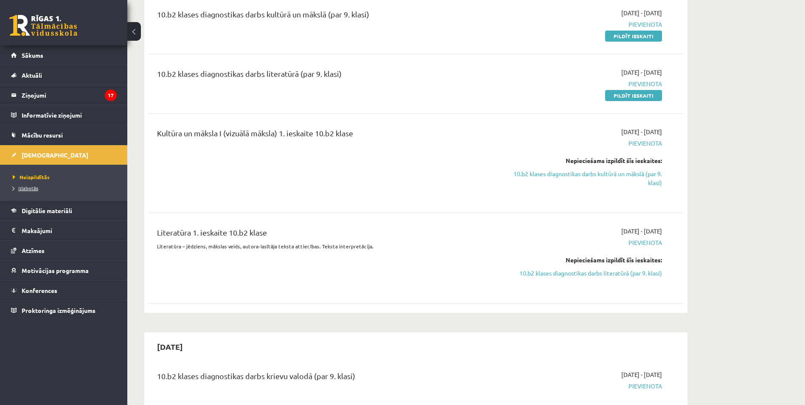
click at [30, 186] on span "Izlabotās" at bounding box center [25, 187] width 25 height 7
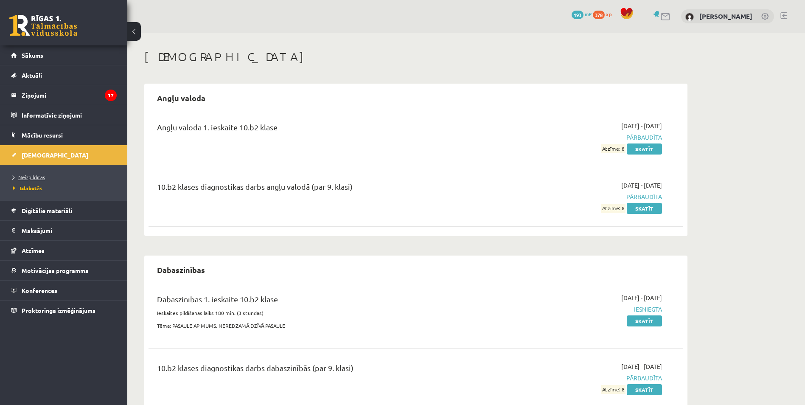
click at [38, 176] on span "Neizpildītās" at bounding box center [29, 176] width 32 height 7
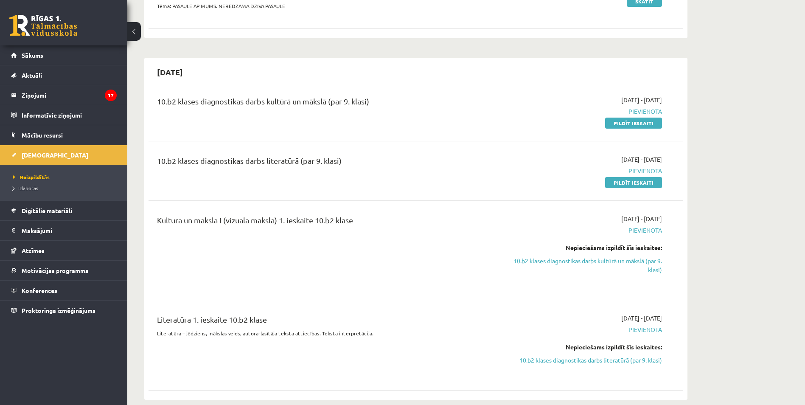
scroll to position [170, 0]
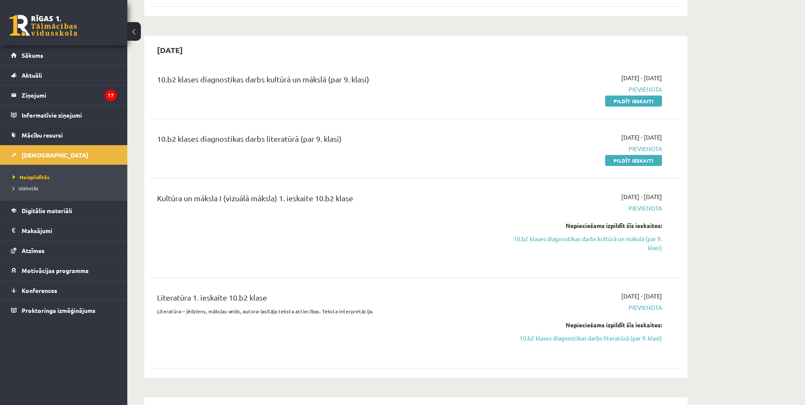
click at [17, 361] on div "0 Dāvanas 193 mP 378 xp Edmunds Pokrovskis Sākums Aktuāli Kā mācīties eSKOLĀ Ko…" at bounding box center [63, 202] width 127 height 405
click at [151, 114] on div "10.b2 klases diagnostikas darbs kultūrā un mākslā (par 9. klasi) 2025-09-16 - 2…" at bounding box center [415, 219] width 534 height 308
click at [214, 245] on div "Kultūra un māksla I (vizuālā māksla) 1. ieskaite 10.b2 klase" at bounding box center [323, 228] width 345 height 72
click at [585, 235] on link "10.b2 klases diagnostikas darbs kultūrā un mākslā (par 9. klasi)" at bounding box center [582, 243] width 160 height 18
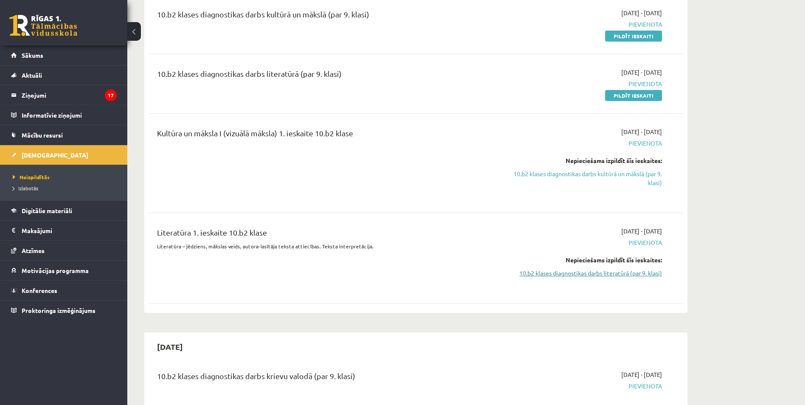
click at [584, 274] on link "10.b2 klases diagnostikas darbs literatūrā (par 9. klasi)" at bounding box center [582, 272] width 160 height 9
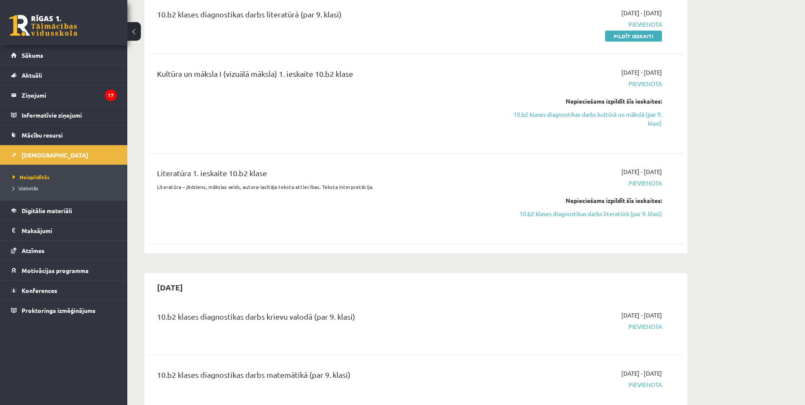
click at [590, 218] on div "2025-09-16 - 2025-09-30 Pievienota Nepieciešams izpildīt šīs ieskaites: 10.b2 k…" at bounding box center [581, 198] width 173 height 63
click at [595, 212] on link "10.b2 klases diagnostikas darbs literatūrā (par 9. klasi)" at bounding box center [582, 213] width 160 height 9
click at [593, 214] on link "10.b2 klases diagnostikas darbs literatūrā (par 9. klasi)" at bounding box center [582, 213] width 160 height 9
click at [33, 184] on link "Izlabotās" at bounding box center [66, 188] width 106 height 8
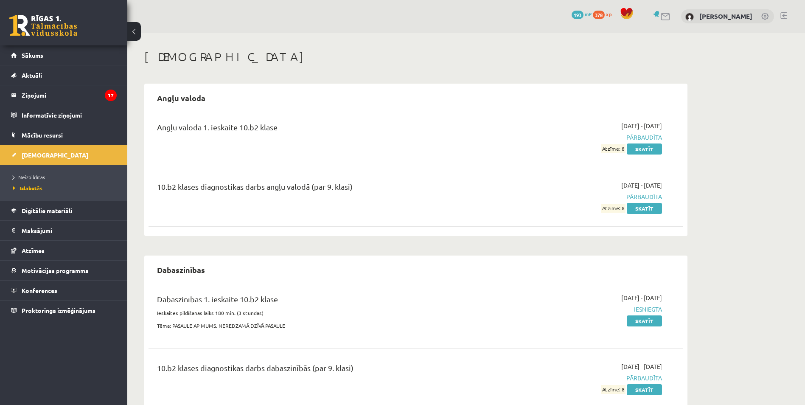
click at [31, 181] on li "Neizpildītās" at bounding box center [66, 176] width 106 height 11
click at [34, 177] on span "Neizpildītās" at bounding box center [31, 176] width 37 height 7
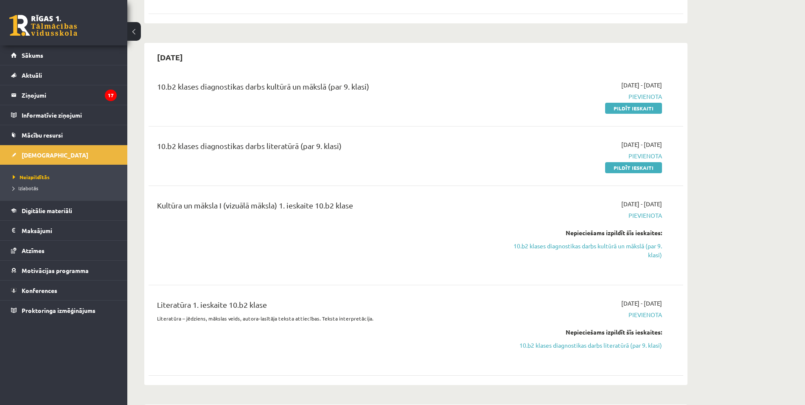
scroll to position [212, 0]
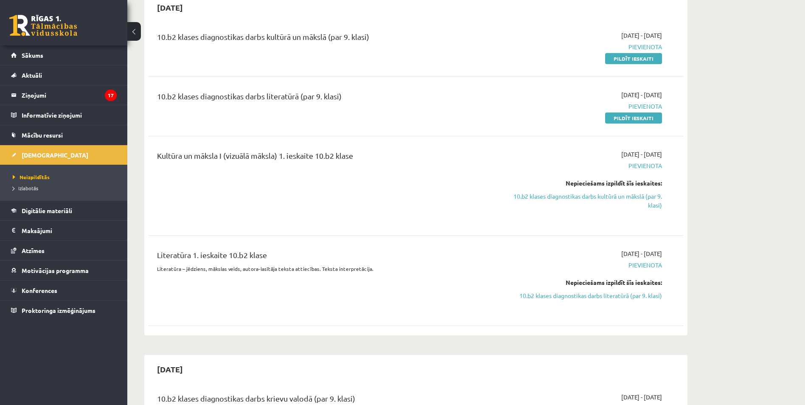
drag, startPoint x: 597, startPoint y: 156, endPoint x: 636, endPoint y: 153, distance: 39.1
drag, startPoint x: 636, startPoint y: 153, endPoint x: 712, endPoint y: 123, distance: 82.1
click at [609, 204] on link "10.b2 klases diagnostikas darbs kultūrā un mākslā (par 9. klasi)" at bounding box center [582, 201] width 160 height 18
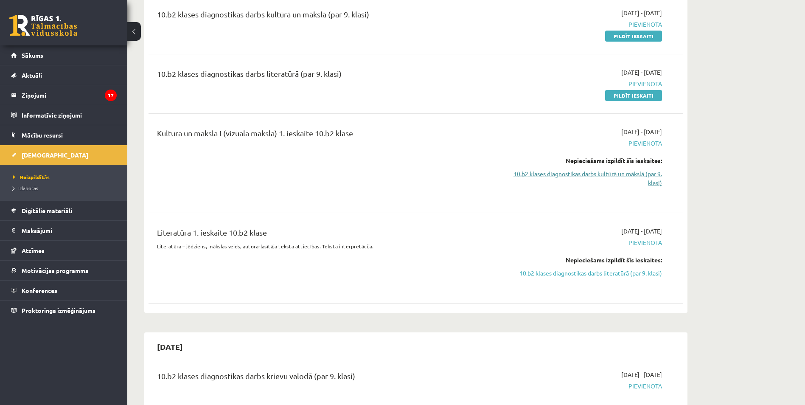
click at [646, 173] on link "10.b2 klases diagnostikas darbs kultūrā un mākslā (par 9. klasi)" at bounding box center [582, 178] width 160 height 18
click at [645, 173] on link "10.b2 klases diagnostikas darbs kultūrā un mākslā (par 9. klasi)" at bounding box center [582, 178] width 160 height 18
click at [643, 274] on link "10.b2 klases diagnostikas darbs literatūrā (par 9. klasi)" at bounding box center [582, 272] width 160 height 9
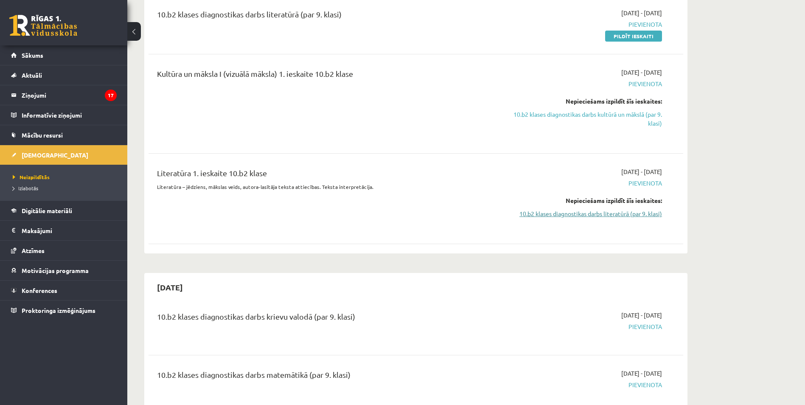
click at [617, 212] on link "10.b2 klases diagnostikas darbs literatūrā (par 9. klasi)" at bounding box center [582, 213] width 160 height 9
click at [630, 180] on span "Pievienota" at bounding box center [582, 183] width 160 height 9
click at [634, 181] on span "Pievienota" at bounding box center [582, 183] width 160 height 9
click at [612, 211] on link "10.b2 klases diagnostikas darbs literatūrā (par 9. klasi)" at bounding box center [582, 213] width 160 height 9
click at [615, 213] on link "10.b2 klases diagnostikas darbs literatūrā (par 9. klasi)" at bounding box center [582, 213] width 160 height 9
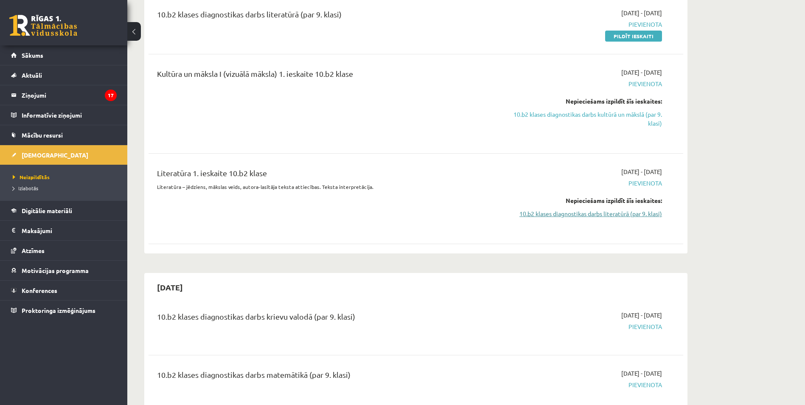
click at [615, 213] on link "10.b2 klases diagnostikas darbs literatūrā (par 9. klasi)" at bounding box center [582, 213] width 160 height 9
click at [615, 214] on link "10.b2 klases diagnostikas darbs literatūrā (par 9. klasi)" at bounding box center [582, 213] width 160 height 9
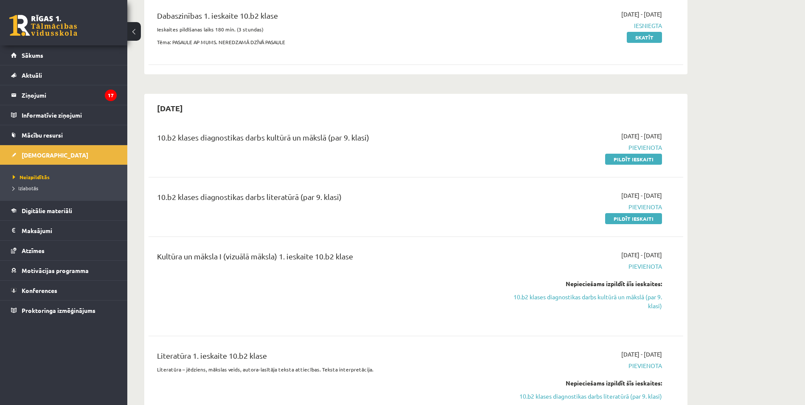
scroll to position [170, 0]
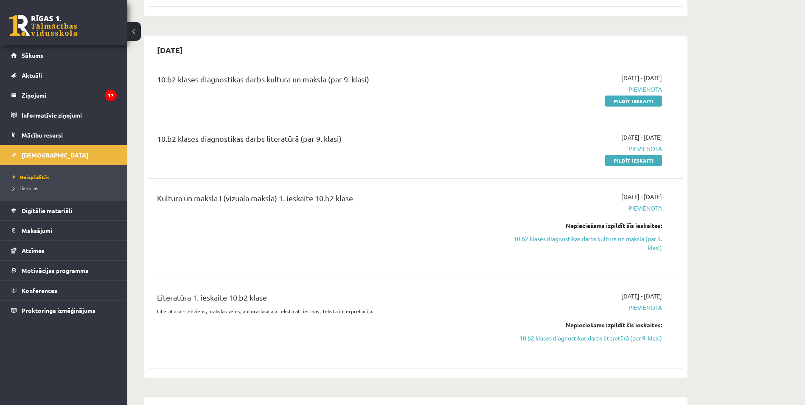
drag, startPoint x: 385, startPoint y: 176, endPoint x: 252, endPoint y: 120, distance: 143.4
click at [252, 120] on div "10.b2 klases diagnostikas darbs kultūrā un mākslā (par 9. klasi) 2025-09-16 - 2…" at bounding box center [415, 219] width 534 height 308
drag, startPoint x: 634, startPoint y: 102, endPoint x: 454, endPoint y: 41, distance: 189.9
click at [634, 102] on link "Pildīt ieskaiti" at bounding box center [633, 100] width 57 height 11
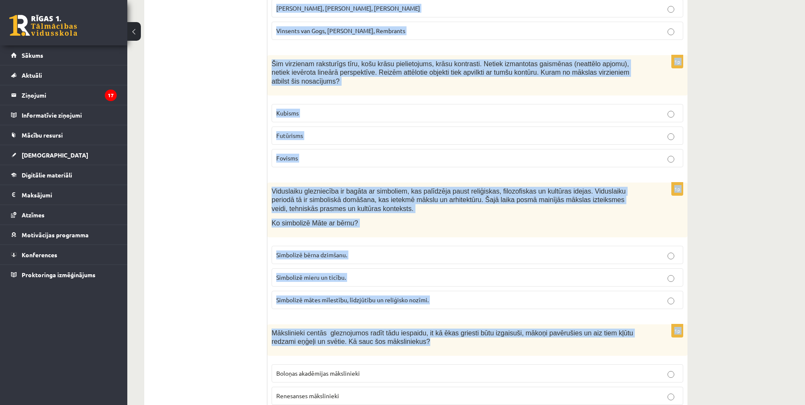
scroll to position [3700, 0]
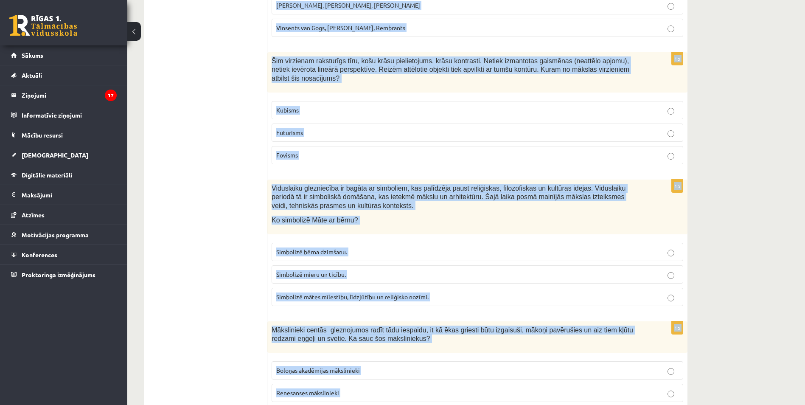
drag, startPoint x: 287, startPoint y: 134, endPoint x: 508, endPoint y: 362, distance: 317.9
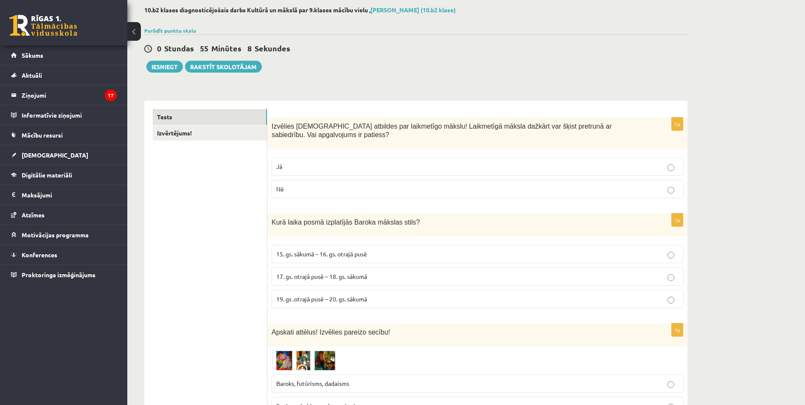
scroll to position [0, 0]
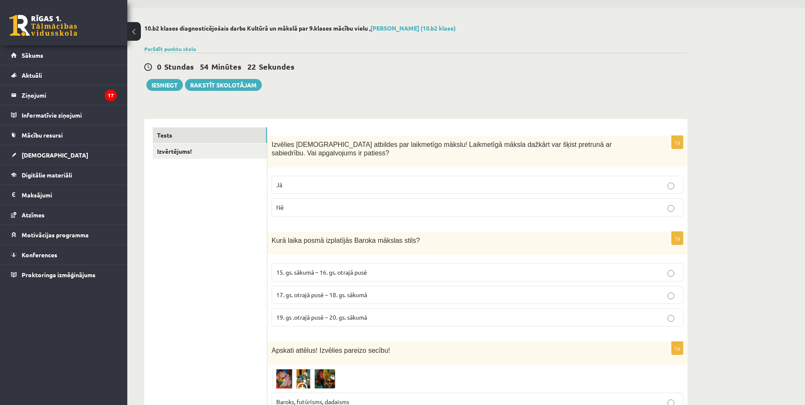
scroll to position [42, 0]
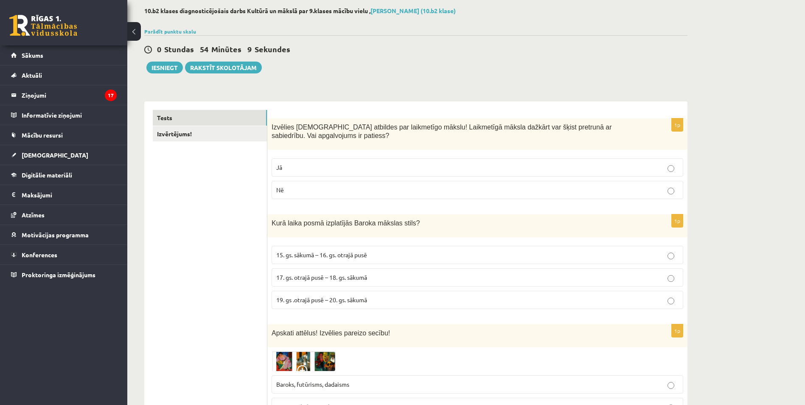
click at [350, 171] on p "Jā" at bounding box center [477, 167] width 402 height 9
click at [359, 280] on span "17. gs. otrajā pusē – 18. gs. sākumā" at bounding box center [321, 277] width 91 height 8
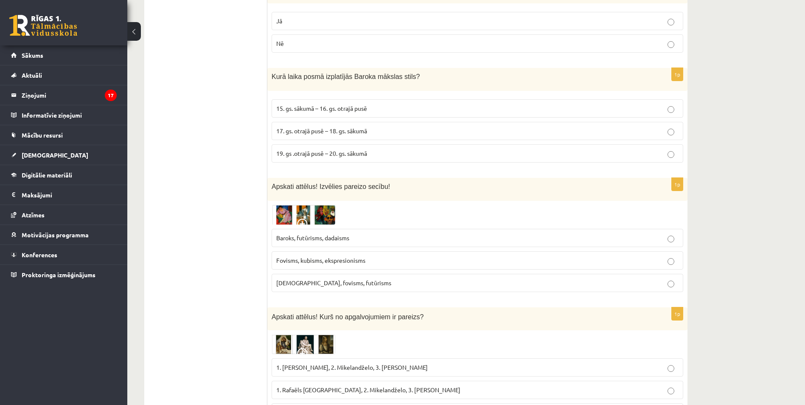
scroll to position [212, 0]
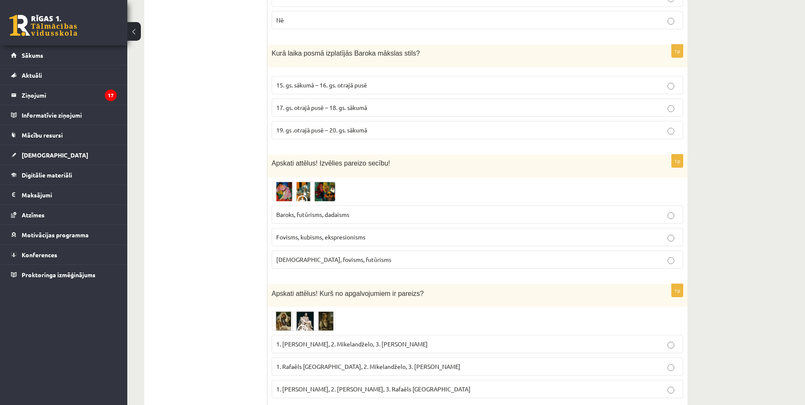
click at [356, 213] on p "Baroks, futūrisms, dadaisms" at bounding box center [477, 214] width 402 height 9
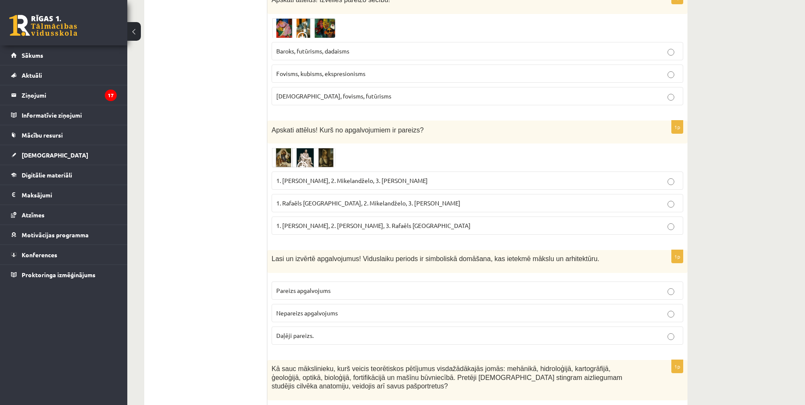
scroll to position [382, 0]
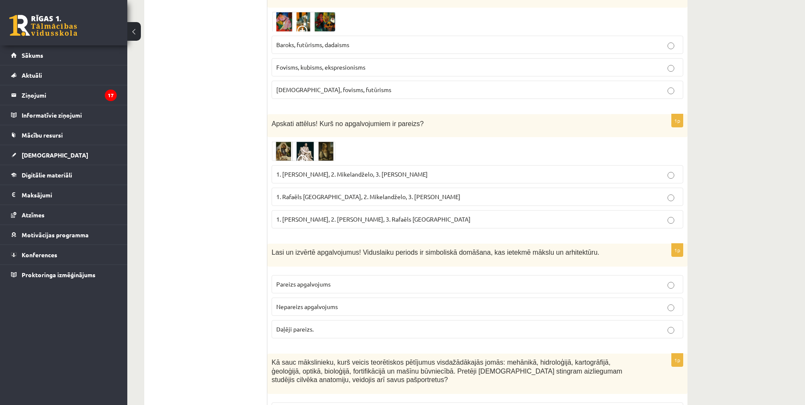
click at [404, 193] on p "1. Rafaēls Sancio da Urbīno, 2. Mikelandželo, 3. Albrehts Dīrers" at bounding box center [477, 196] width 402 height 9
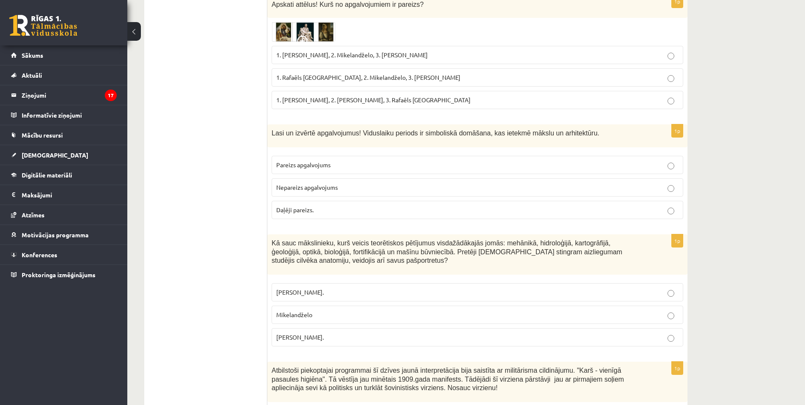
scroll to position [509, 0]
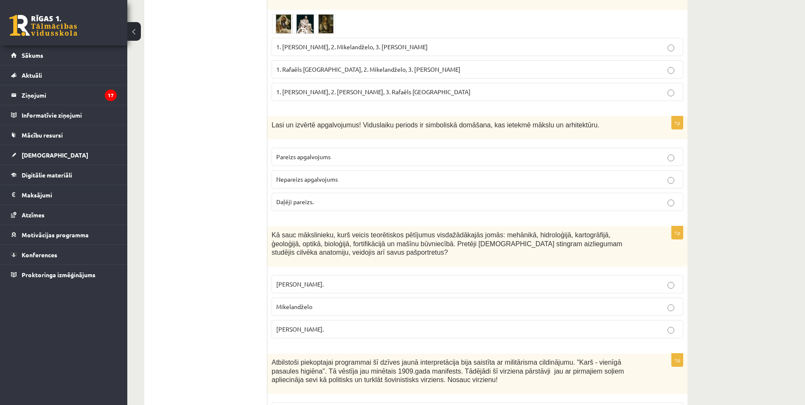
click at [412, 153] on p "Pareizs apgalvojums" at bounding box center [477, 156] width 402 height 9
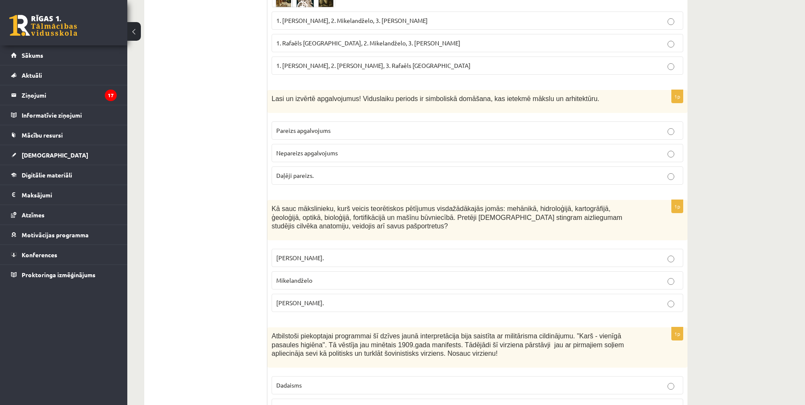
scroll to position [594, 0]
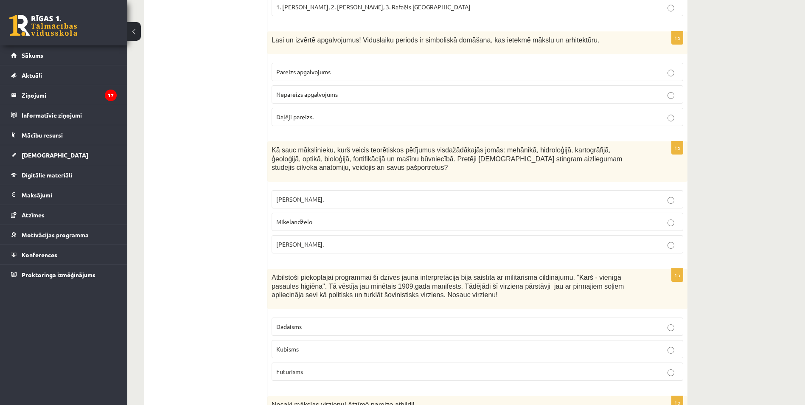
click at [386, 248] on p "Leonardo da Vinči." at bounding box center [477, 244] width 402 height 9
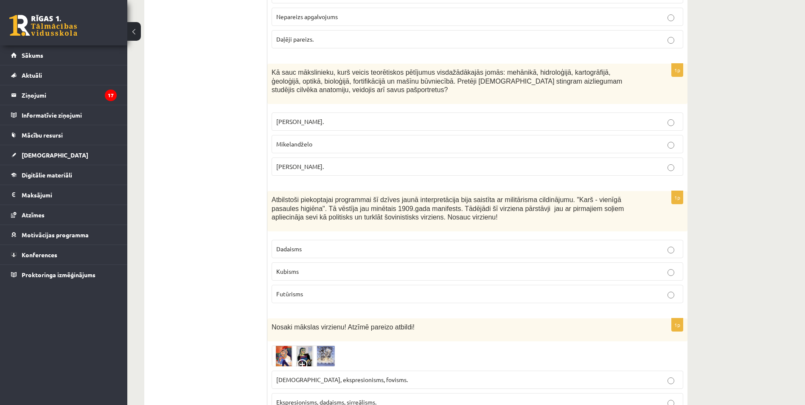
scroll to position [679, 0]
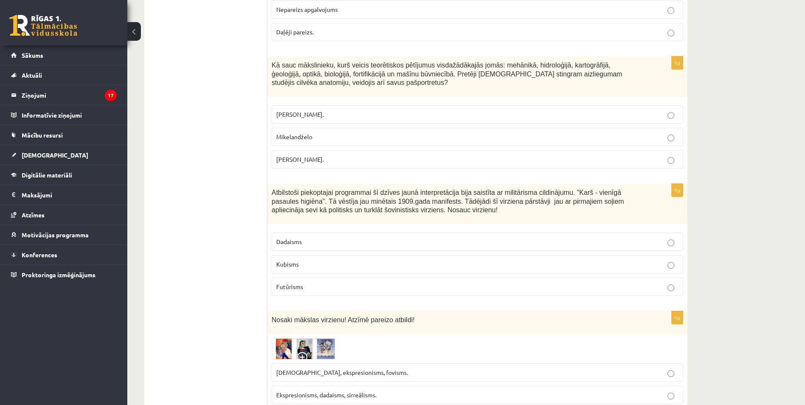
click at [386, 285] on p "Futūrisms" at bounding box center [477, 286] width 402 height 9
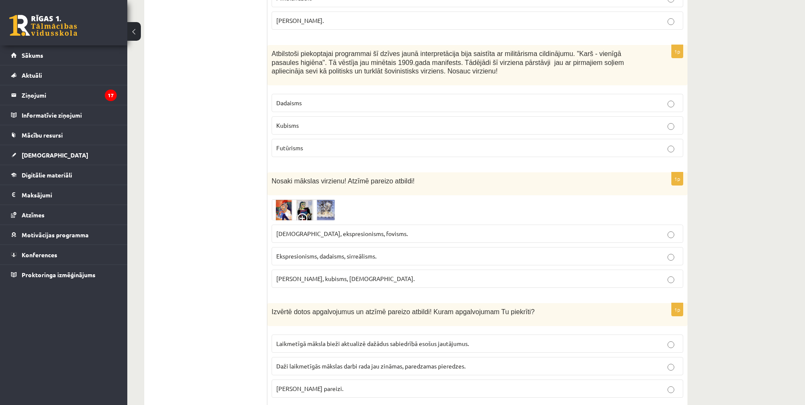
scroll to position [806, 0]
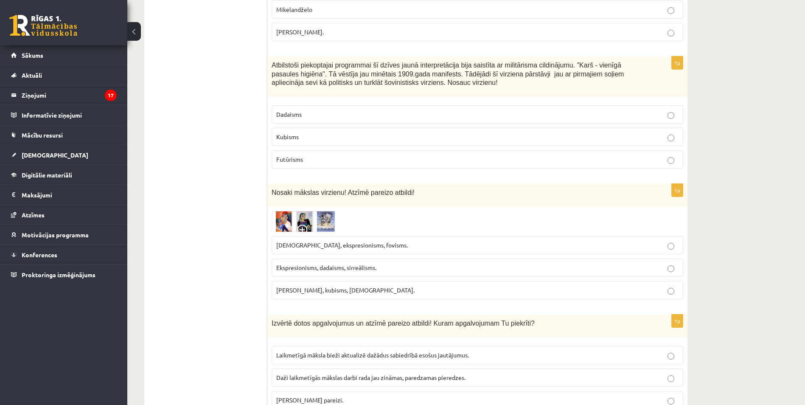
click at [385, 270] on p "Ekspresionisms, dadaisms, sirreālisms." at bounding box center [477, 267] width 402 height 9
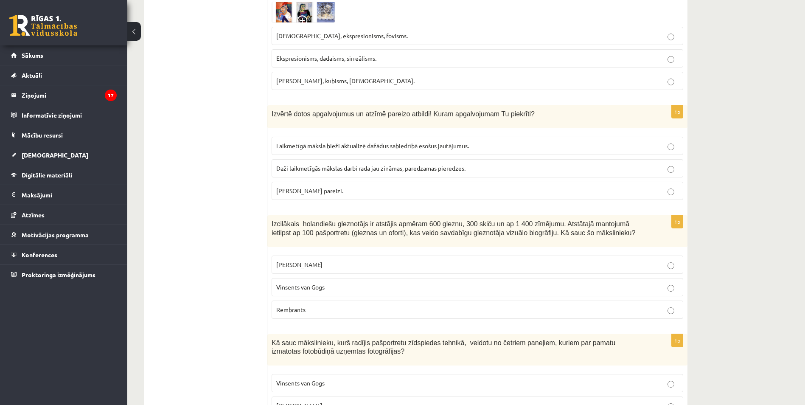
scroll to position [1018, 0]
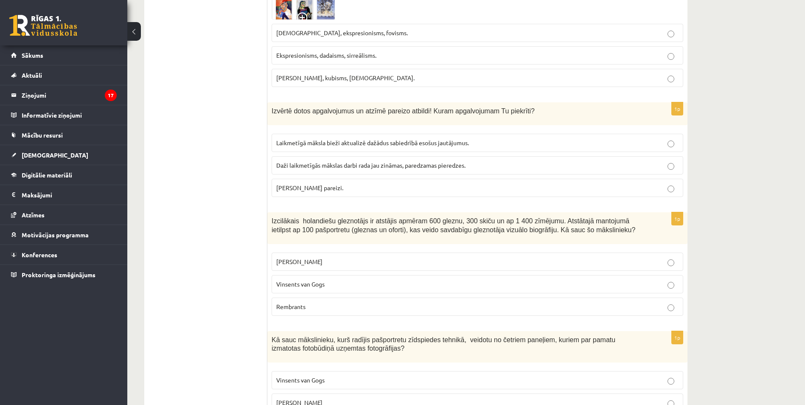
click at [414, 144] on span "Laikmetīgā māksla bieži aktualizē dažādus sabiedrībā esošus jautājumus." at bounding box center [372, 143] width 193 height 8
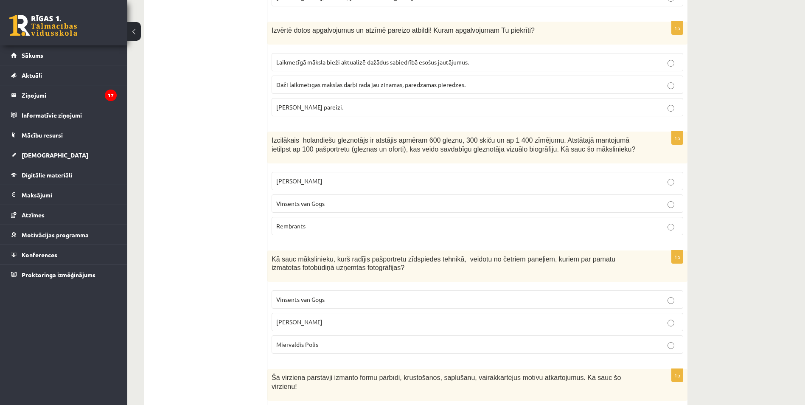
scroll to position [1103, 0]
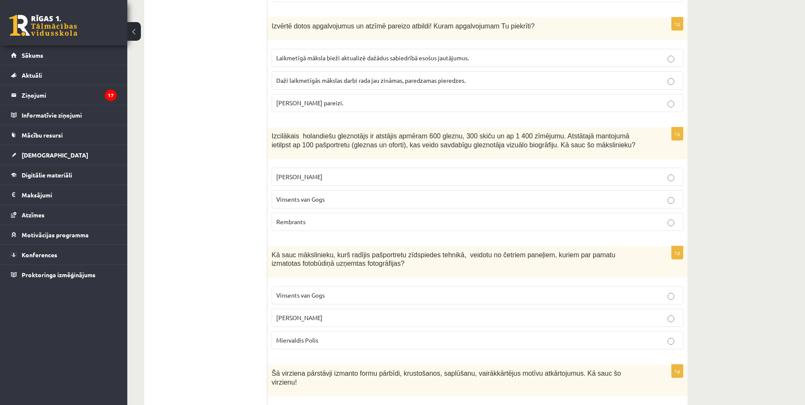
click at [366, 222] on p "Rembrants" at bounding box center [477, 221] width 402 height 9
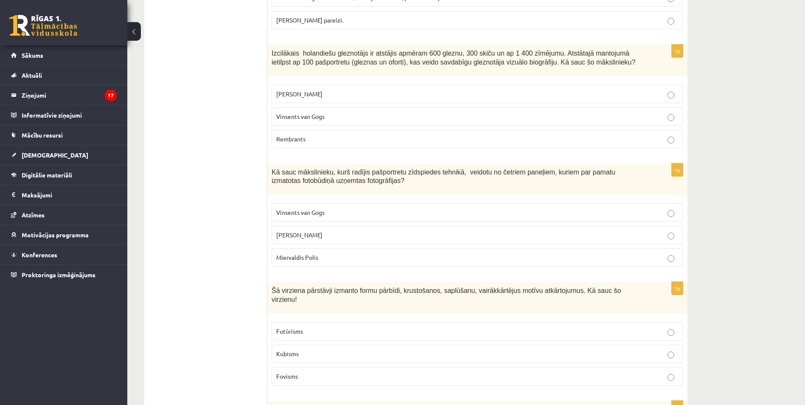
scroll to position [1188, 0]
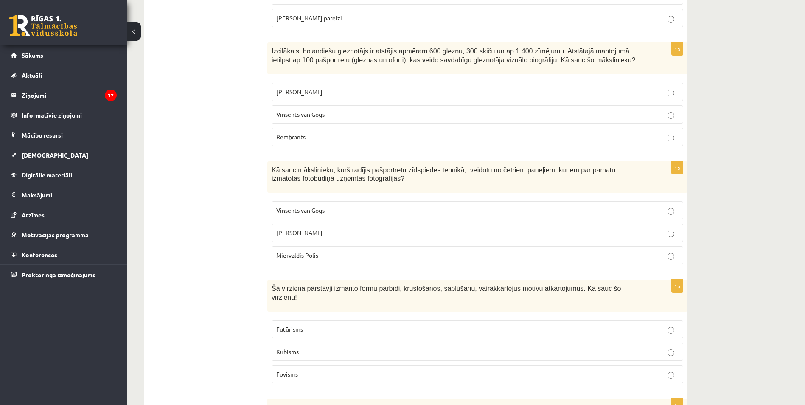
click at [321, 342] on label "Kubisms" at bounding box center [476, 351] width 411 height 18
click at [327, 227] on label "Endijs Vorhols" at bounding box center [476, 233] width 411 height 18
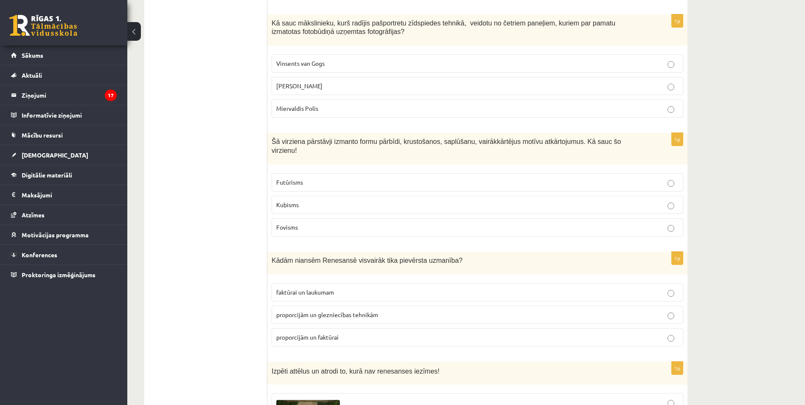
scroll to position [1357, 0]
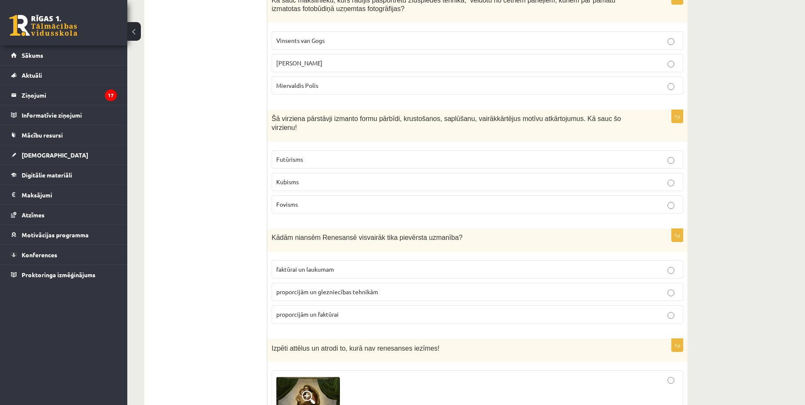
click at [391, 287] on p "proporcijām un glezniecības tehnikām" at bounding box center [477, 291] width 402 height 9
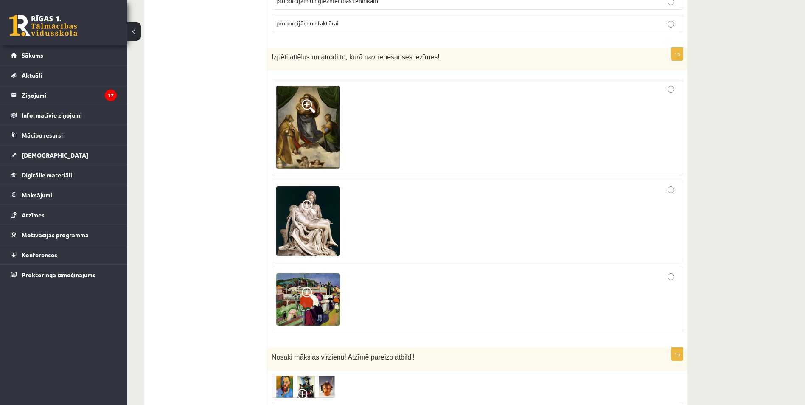
scroll to position [1612, 0]
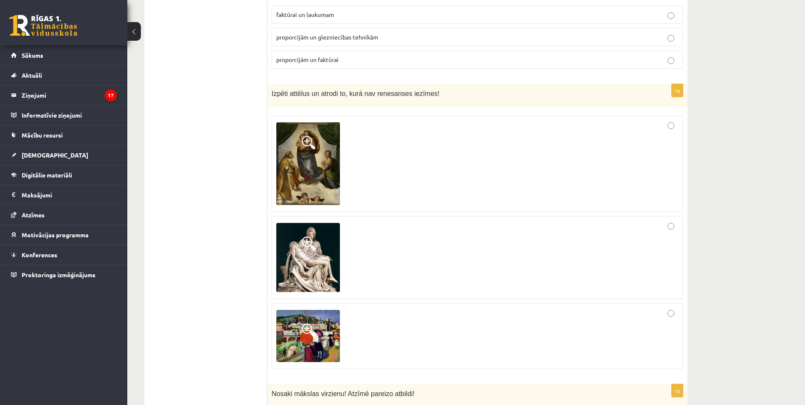
click at [674, 307] on div at bounding box center [477, 335] width 402 height 56
click at [302, 323] on span at bounding box center [309, 330] width 14 height 14
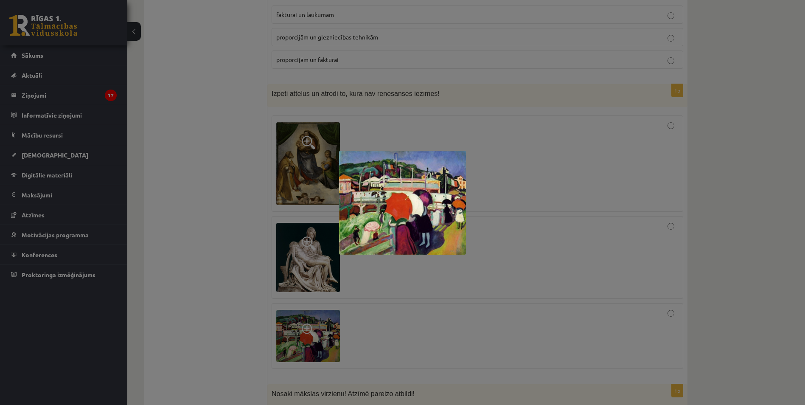
click at [282, 257] on div at bounding box center [402, 202] width 805 height 405
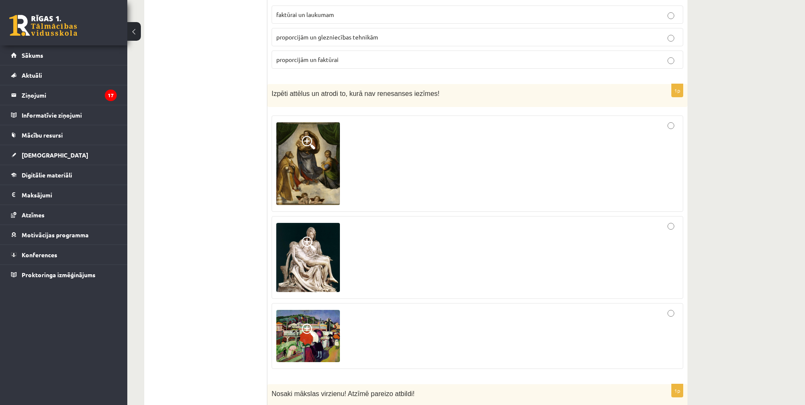
click at [301, 246] on img at bounding box center [308, 257] width 64 height 69
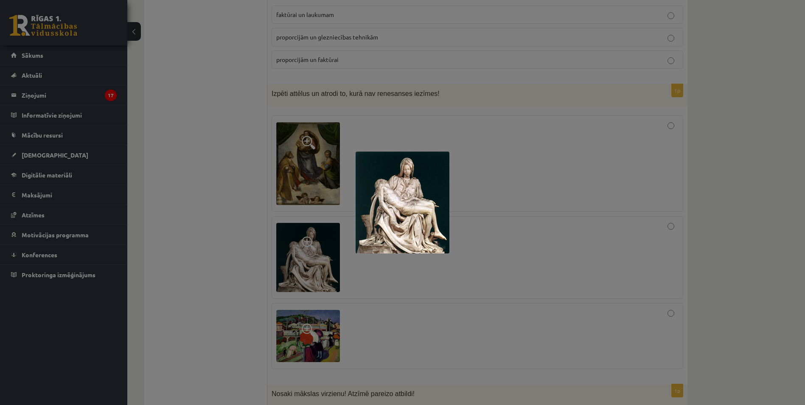
click at [302, 246] on div at bounding box center [402, 202] width 805 height 405
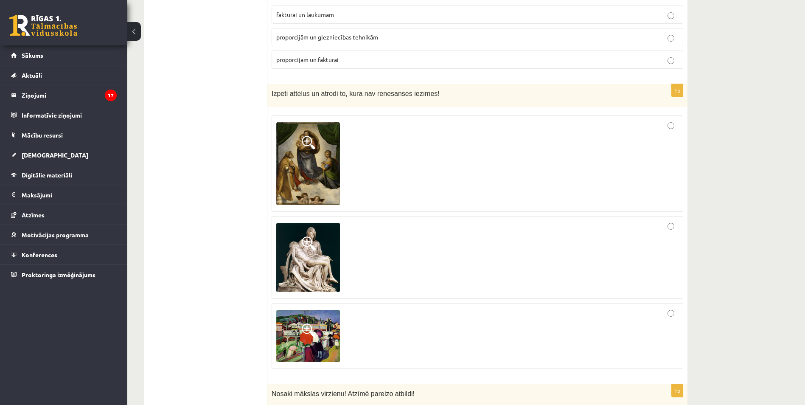
click at [320, 140] on img at bounding box center [308, 163] width 64 height 83
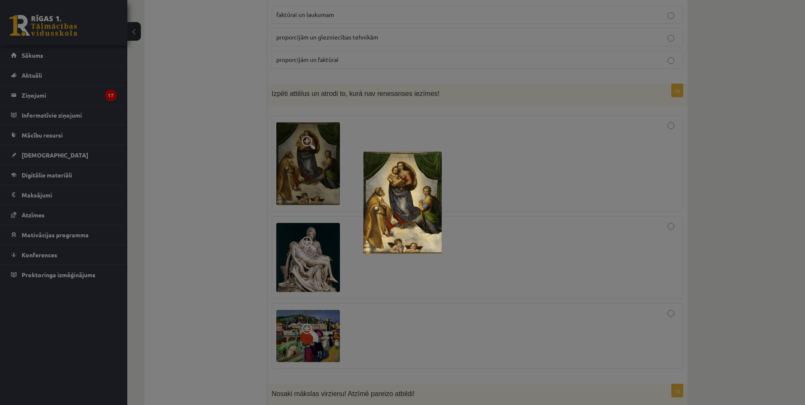
click at [312, 190] on div at bounding box center [402, 202] width 805 height 405
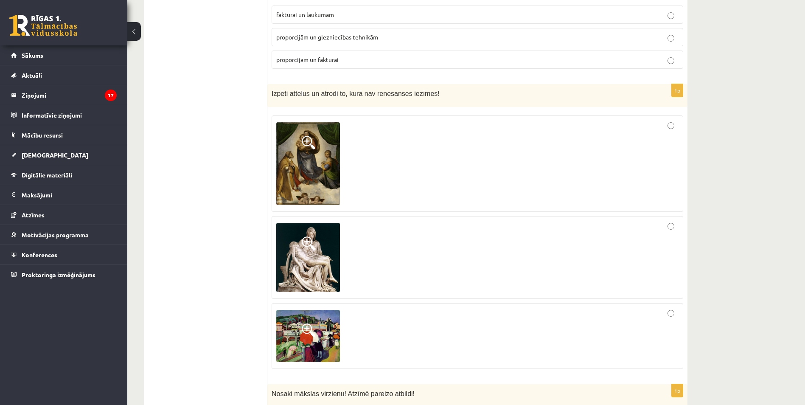
click at [312, 330] on img at bounding box center [308, 336] width 64 height 52
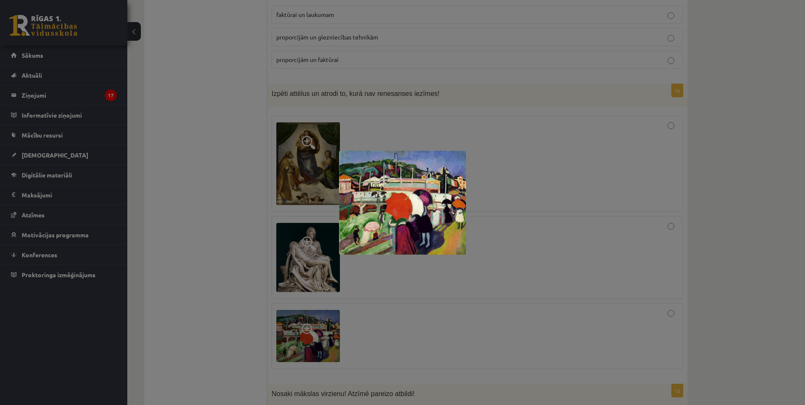
click at [354, 278] on div at bounding box center [402, 202] width 805 height 405
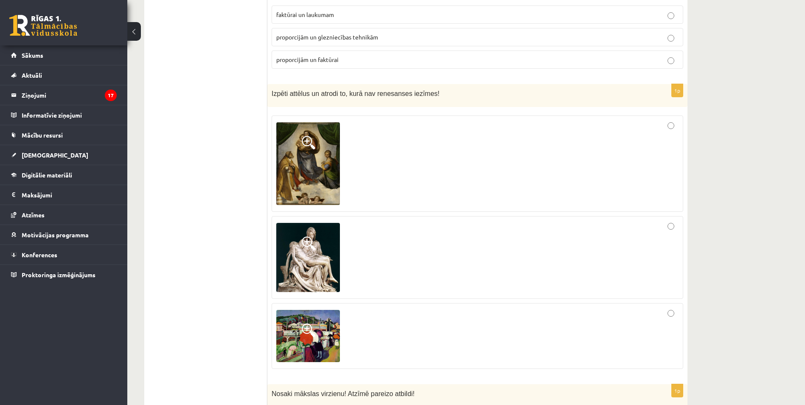
click at [317, 145] on img at bounding box center [308, 163] width 64 height 83
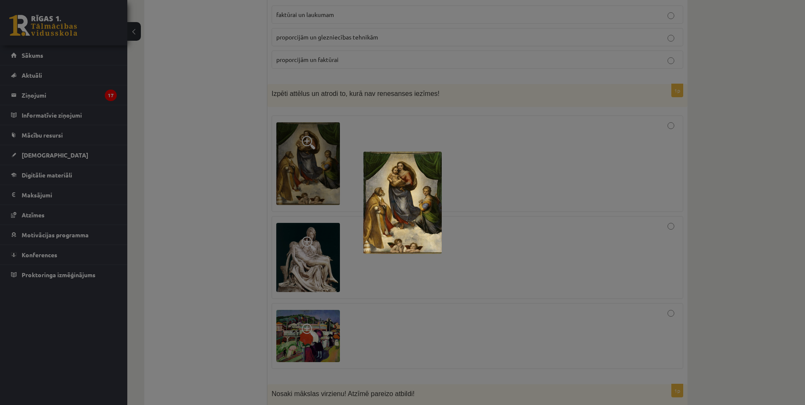
drag, startPoint x: 322, startPoint y: 196, endPoint x: 324, endPoint y: 202, distance: 6.2
click at [323, 199] on div at bounding box center [402, 202] width 805 height 405
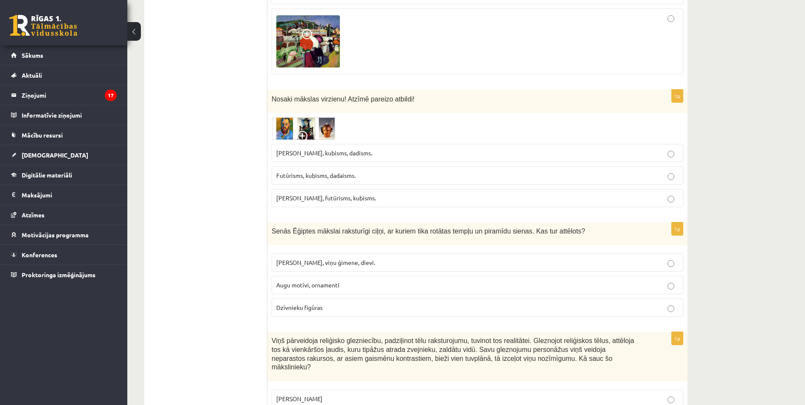
scroll to position [1909, 0]
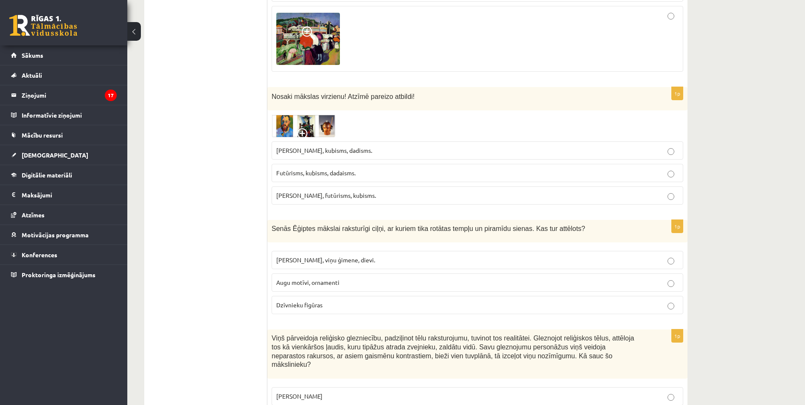
click at [288, 119] on img at bounding box center [303, 126] width 64 height 22
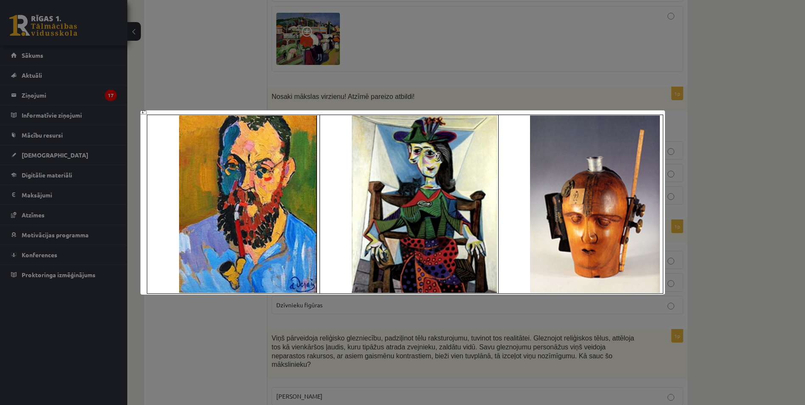
drag, startPoint x: 92, startPoint y: 42, endPoint x: 465, endPoint y: 206, distance: 407.6
drag, startPoint x: 465, startPoint y: 206, endPoint x: 220, endPoint y: 113, distance: 262.7
click at [223, 116] on div at bounding box center [402, 202] width 805 height 405
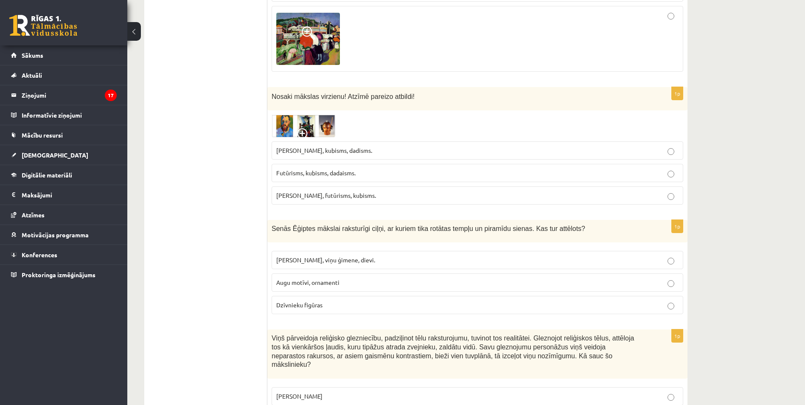
click at [281, 115] on img at bounding box center [303, 126] width 64 height 22
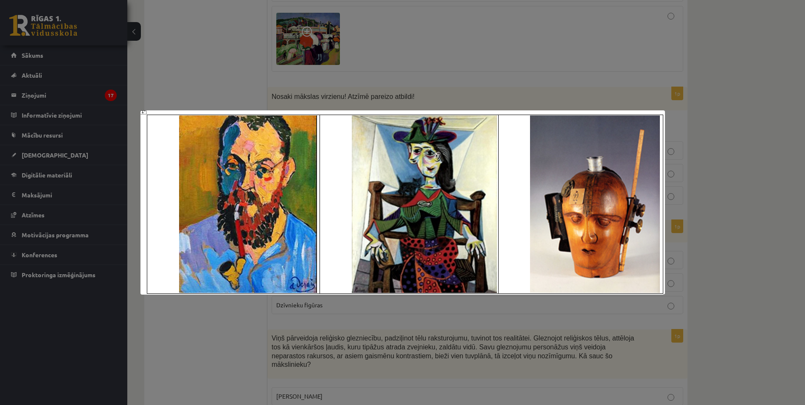
click at [430, 75] on div at bounding box center [402, 202] width 805 height 405
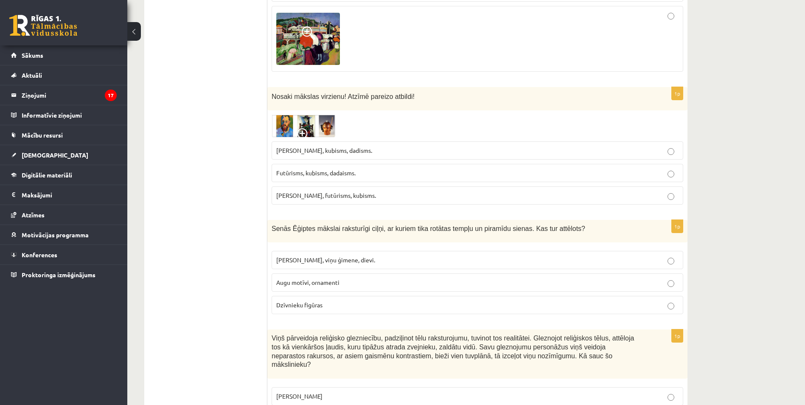
click at [305, 115] on img at bounding box center [303, 126] width 64 height 22
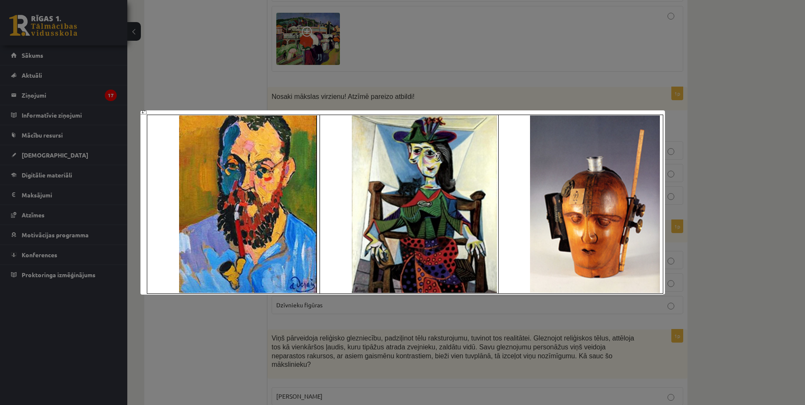
click at [326, 91] on div at bounding box center [402, 202] width 805 height 405
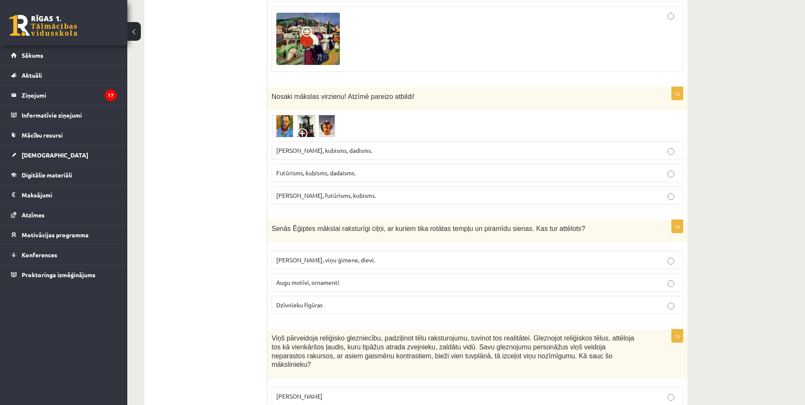
click at [311, 120] on img at bounding box center [303, 126] width 64 height 22
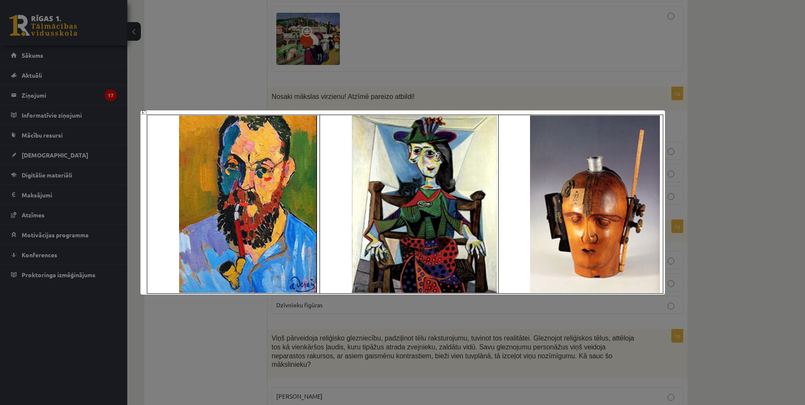
click at [352, 87] on div at bounding box center [402, 202] width 805 height 405
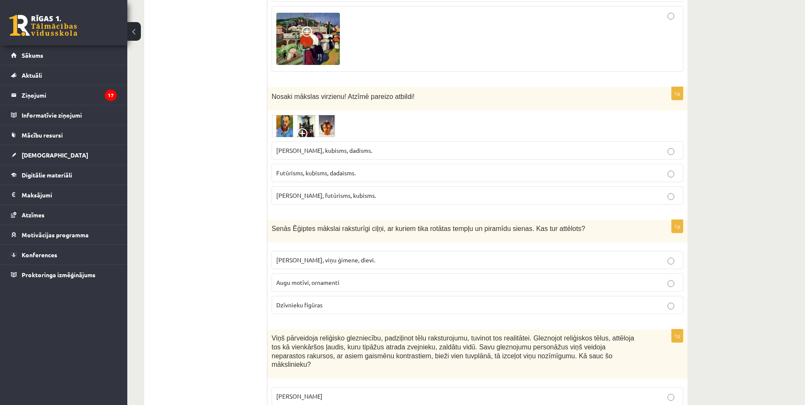
drag, startPoint x: 273, startPoint y: 142, endPoint x: 301, endPoint y: 144, distance: 28.5
drag, startPoint x: 301, startPoint y: 144, endPoint x: 254, endPoint y: 152, distance: 47.4
click at [254, 152] on ul "Tests Izvērtējums!" at bounding box center [210, 233] width 115 height 3978
click at [312, 115] on img at bounding box center [303, 126] width 64 height 22
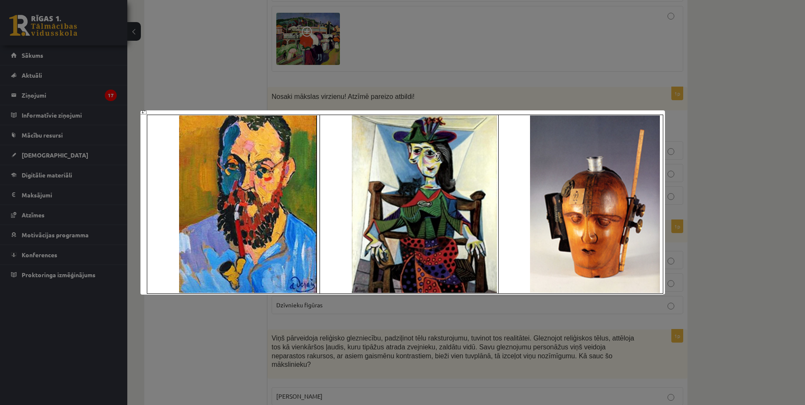
click at [313, 75] on div at bounding box center [402, 202] width 805 height 405
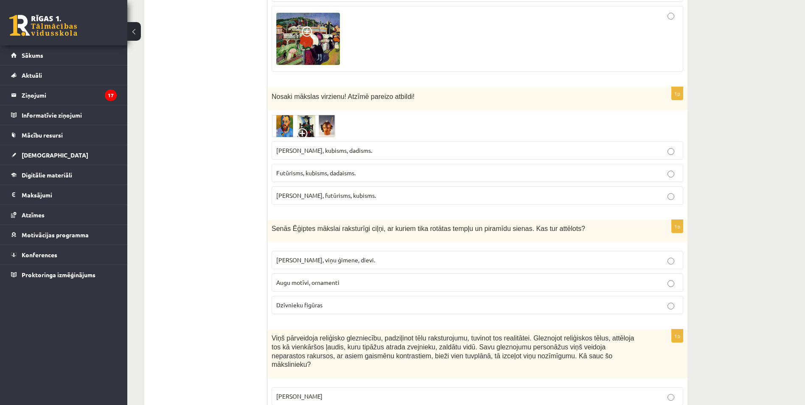
click at [312, 146] on span "Fovisms, kubisms, dadisms." at bounding box center [324, 150] width 96 height 8
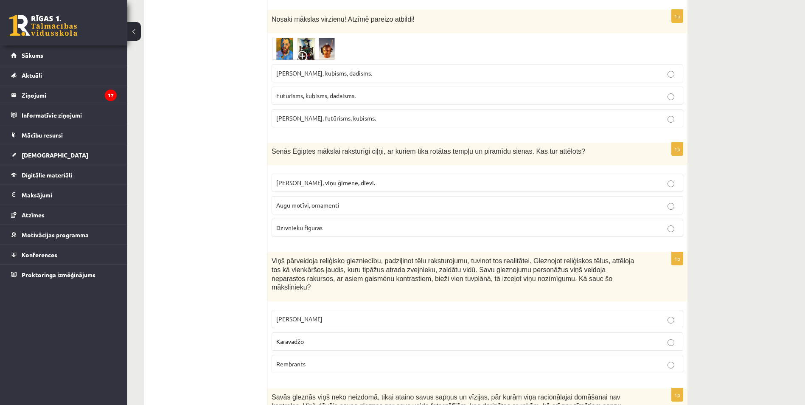
scroll to position [1993, 0]
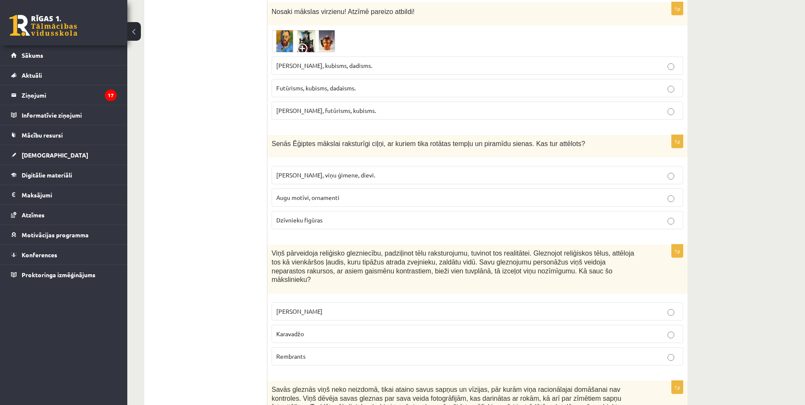
click at [308, 171] on span "Faraoni, viņu ģimene, dievi." at bounding box center [325, 175] width 99 height 8
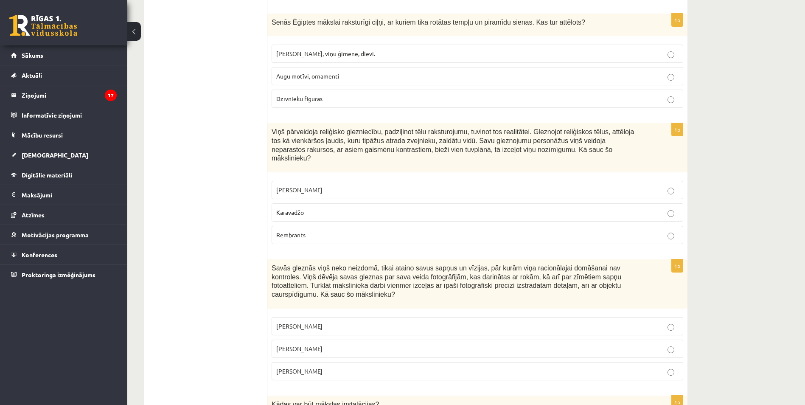
scroll to position [2163, 0]
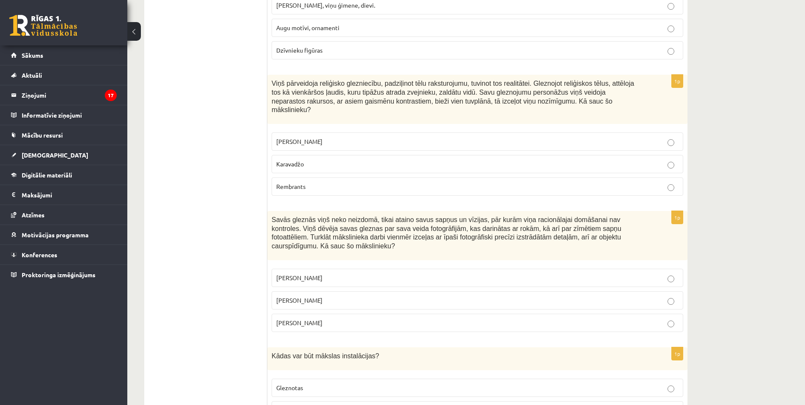
click at [315, 159] on p "Karavadžo" at bounding box center [477, 163] width 402 height 9
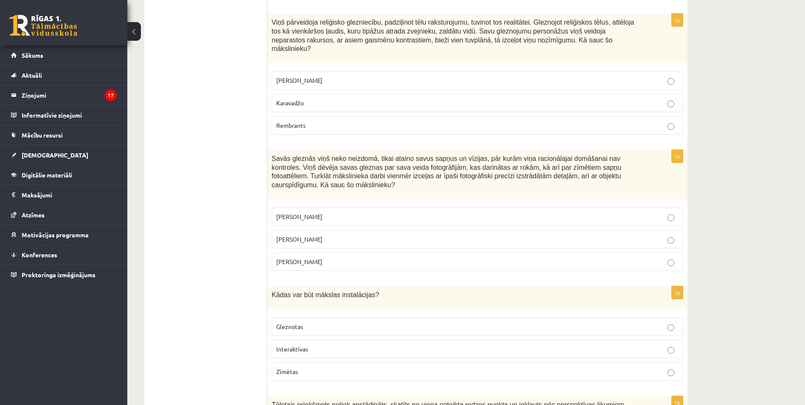
scroll to position [2248, 0]
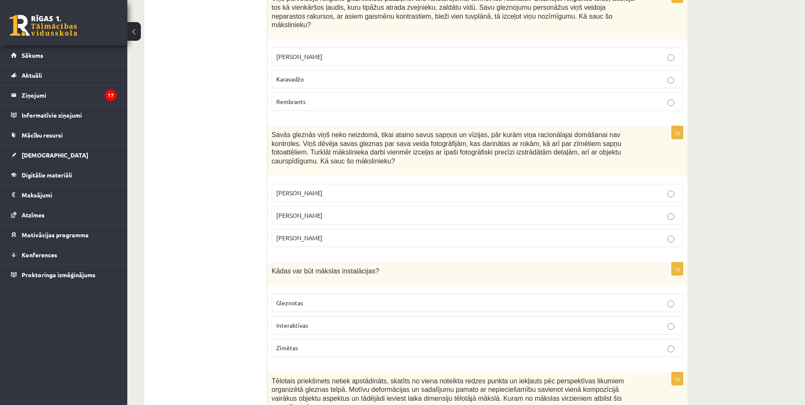
click at [305, 321] on span "Interaktīvas" at bounding box center [292, 325] width 32 height 8
click at [303, 211] on span "Salvadors Dalī" at bounding box center [299, 215] width 46 height 8
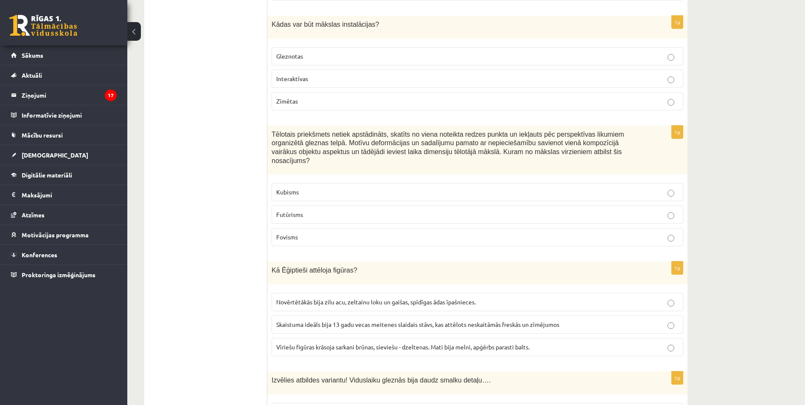
scroll to position [2545, 0]
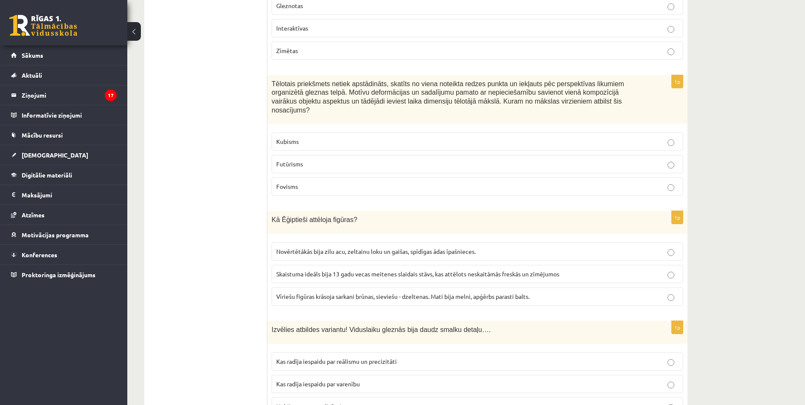
click at [303, 137] on p "Kubisms" at bounding box center [477, 141] width 402 height 9
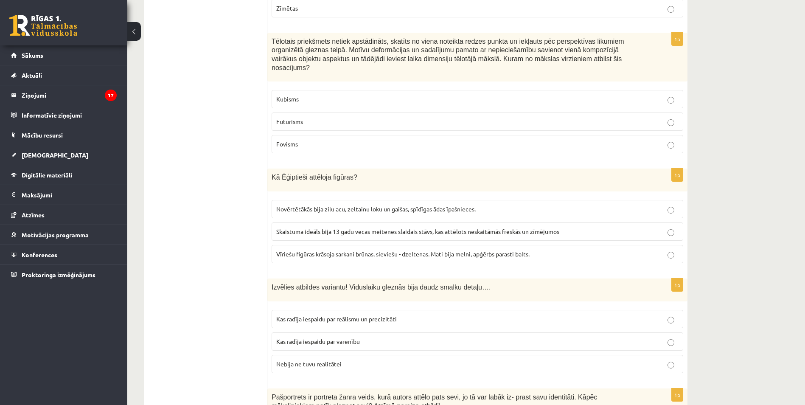
click at [352, 315] on span "Kas radīja iespaidu par reālismu un precizitāti" at bounding box center [336, 319] width 120 height 8
click at [320, 250] on span "Vīriešu figūras krāsoja sarkani brūnas, sieviešu - dzeltenas. Mati bija melni, …" at bounding box center [402, 254] width 253 height 8
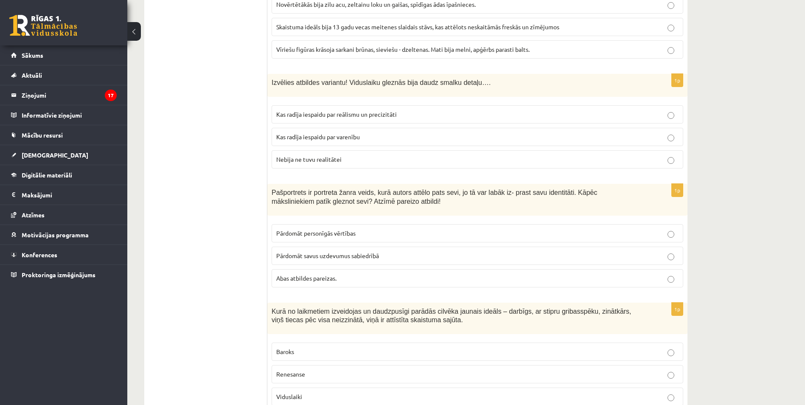
scroll to position [2799, 0]
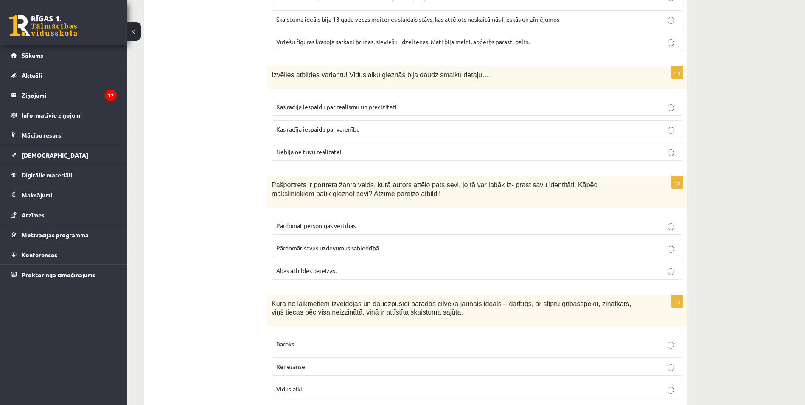
click at [295, 362] on p "Renesanse" at bounding box center [477, 366] width 402 height 9
click at [288, 266] on span "Abas atbildes pareizas." at bounding box center [306, 270] width 60 height 8
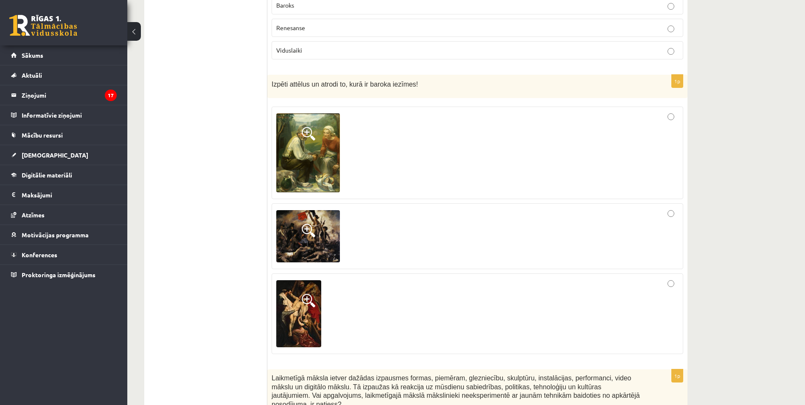
scroll to position [3139, 0]
click at [307, 209] on img at bounding box center [308, 235] width 64 height 53
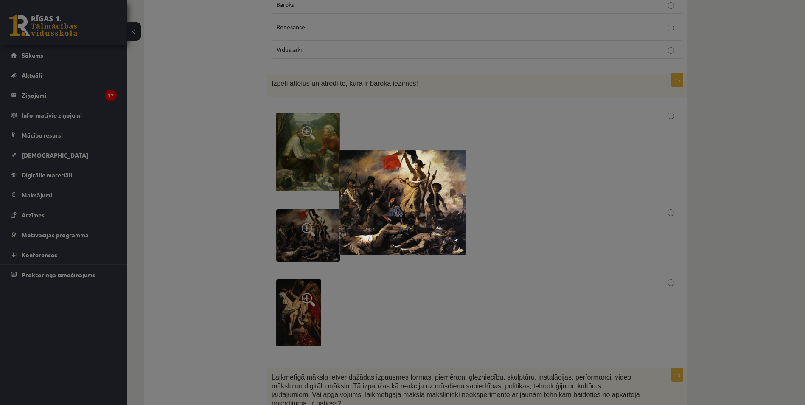
click at [284, 224] on div at bounding box center [402, 202] width 805 height 405
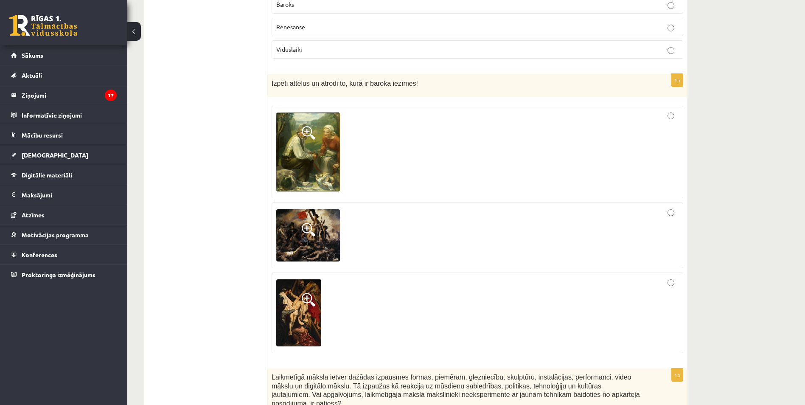
click at [295, 279] on img at bounding box center [298, 312] width 45 height 67
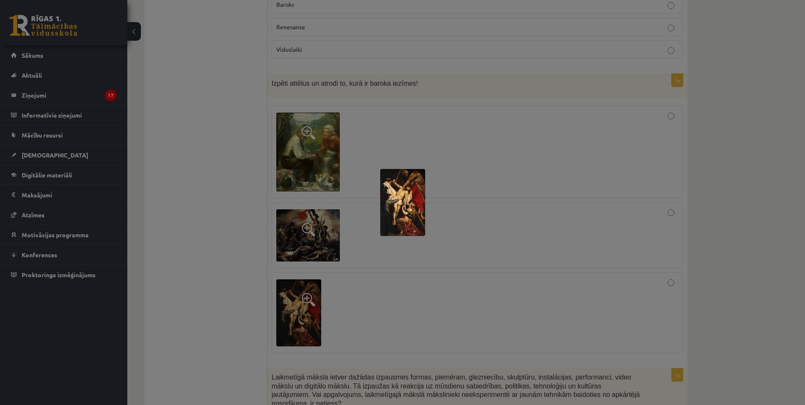
click at [296, 274] on div at bounding box center [402, 202] width 805 height 405
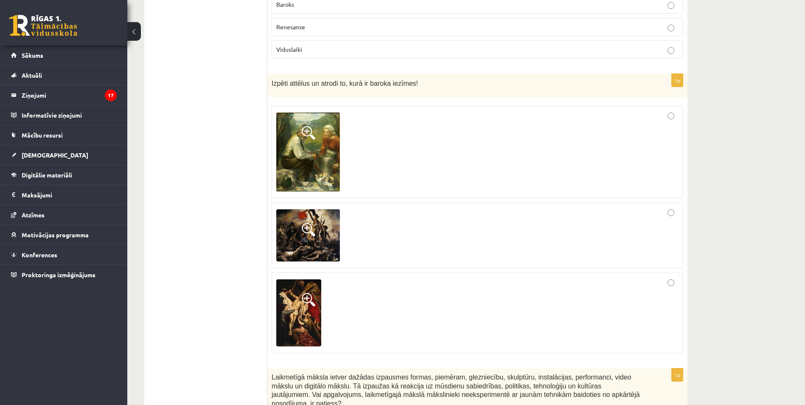
click at [315, 209] on img at bounding box center [308, 235] width 64 height 53
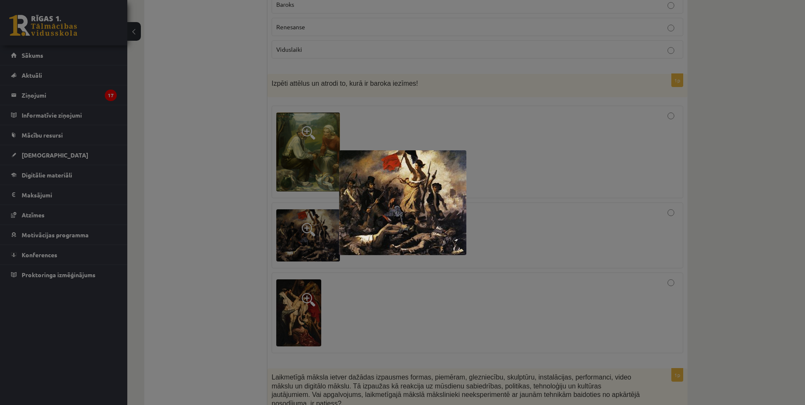
click at [300, 256] on div at bounding box center [402, 202] width 805 height 405
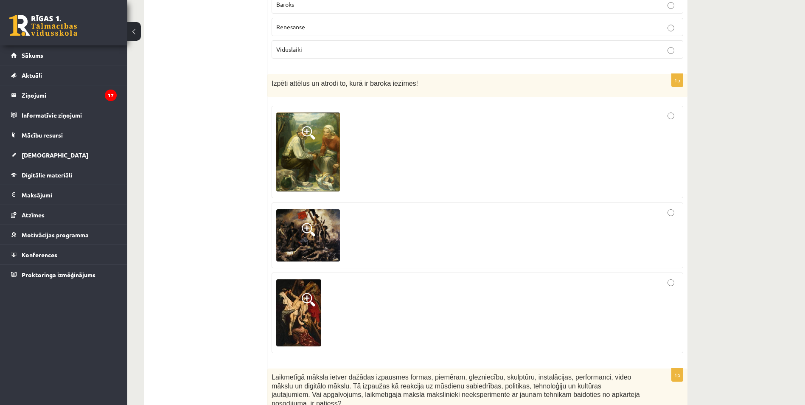
click at [296, 279] on img at bounding box center [298, 312] width 45 height 67
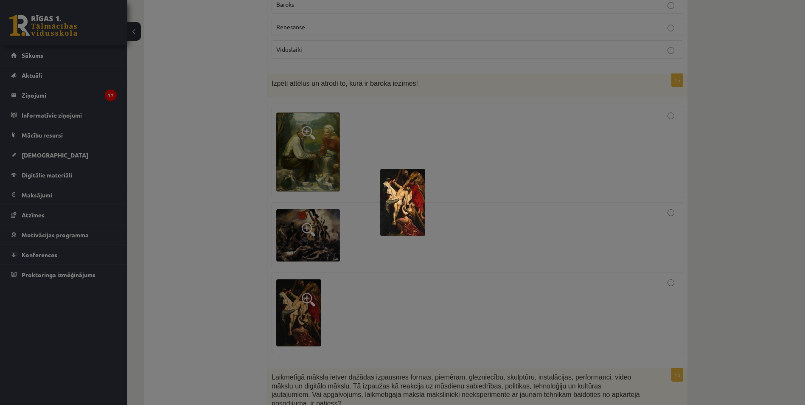
click at [433, 178] on div at bounding box center [402, 202] width 805 height 405
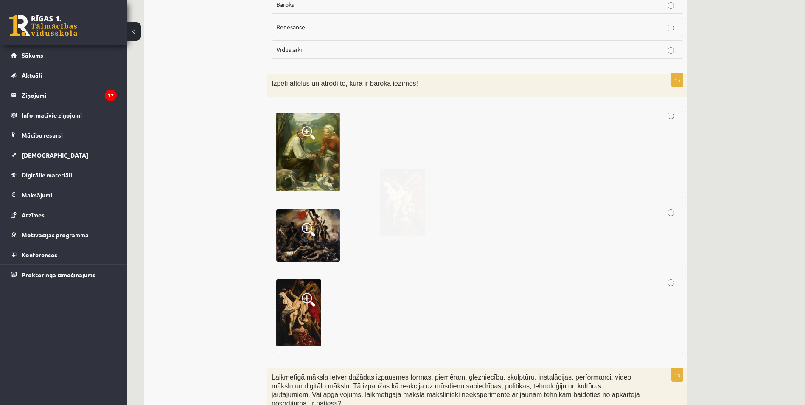
click at [405, 207] on div at bounding box center [477, 235] width 402 height 57
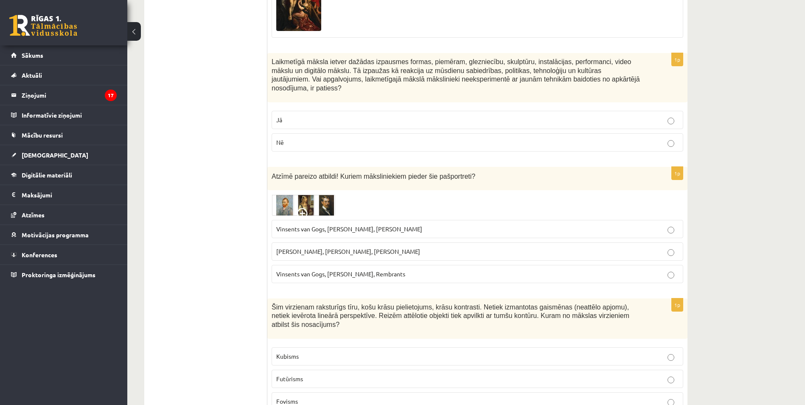
scroll to position [3435, 0]
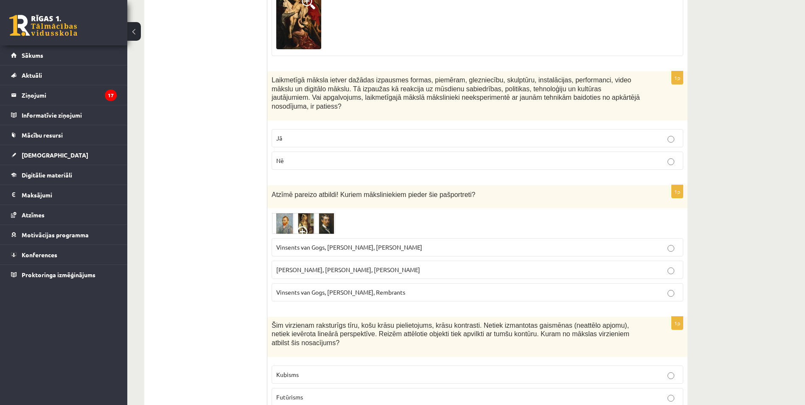
click at [294, 156] on p "Nē" at bounding box center [477, 160] width 402 height 9
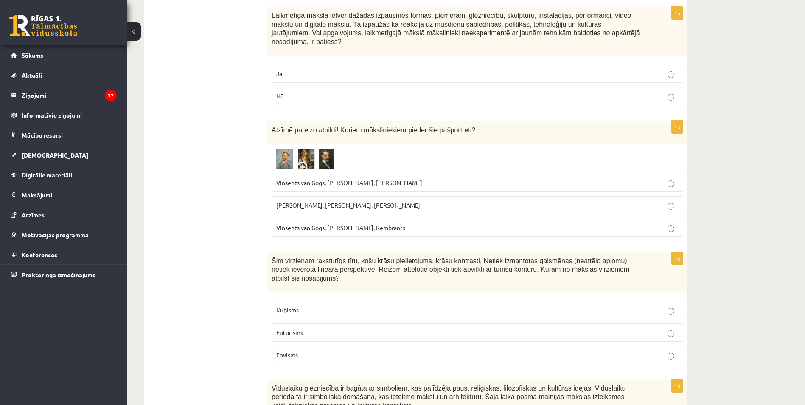
scroll to position [3520, 0]
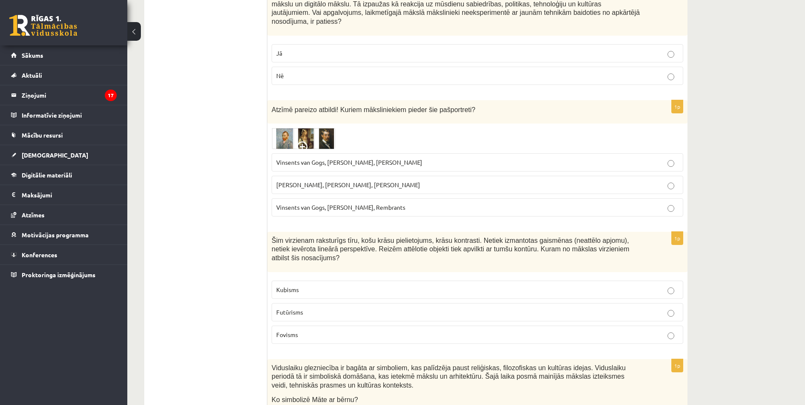
click at [305, 128] on img at bounding box center [303, 138] width 64 height 21
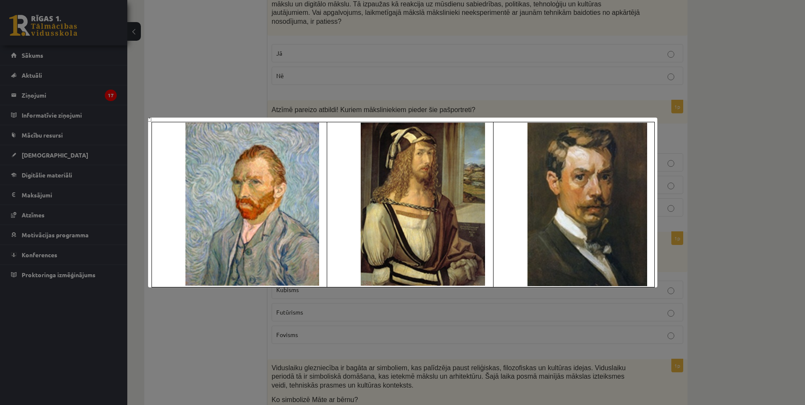
click at [245, 294] on div at bounding box center [402, 202] width 805 height 405
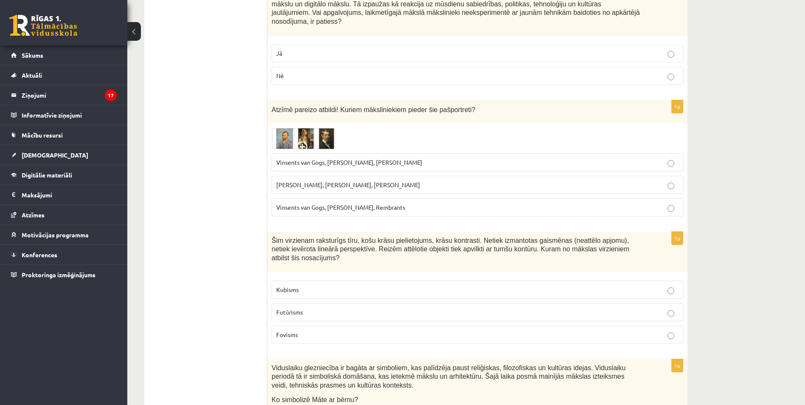
click at [349, 158] on span "Vinsents van Gogs, Albrehts Dīrers, Janis Rozentāls" at bounding box center [349, 162] width 146 height 8
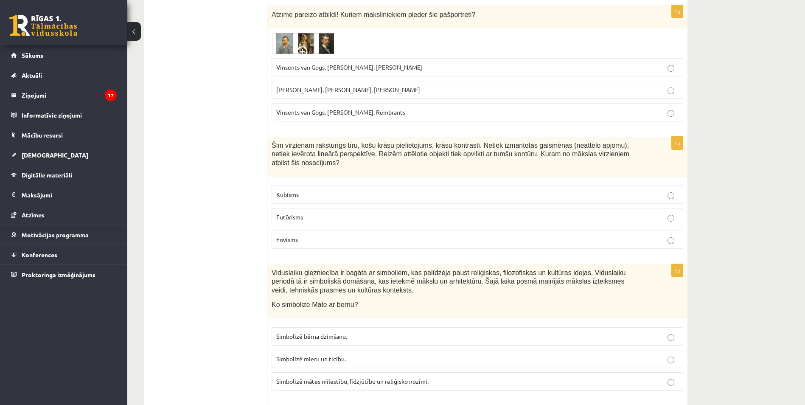
scroll to position [3647, 0]
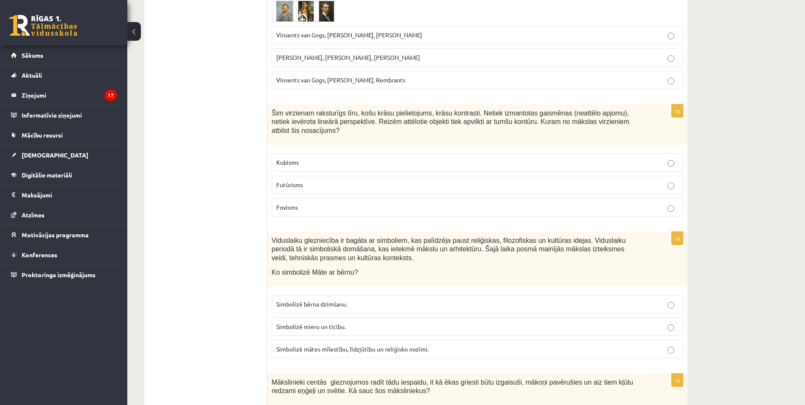
click at [305, 203] on p "Fovisms" at bounding box center [477, 207] width 402 height 9
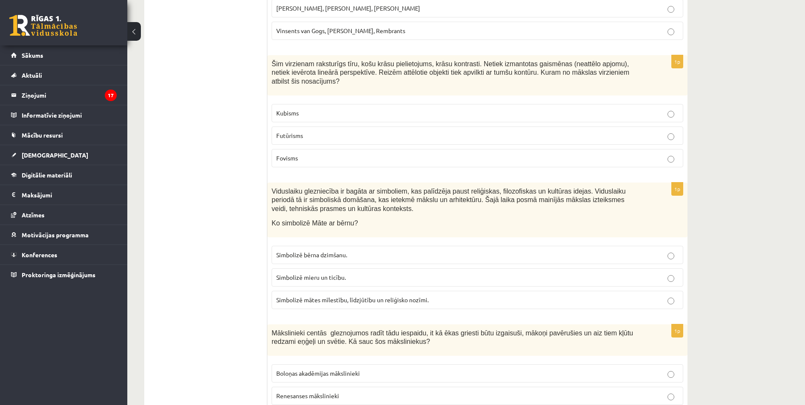
scroll to position [3700, 0]
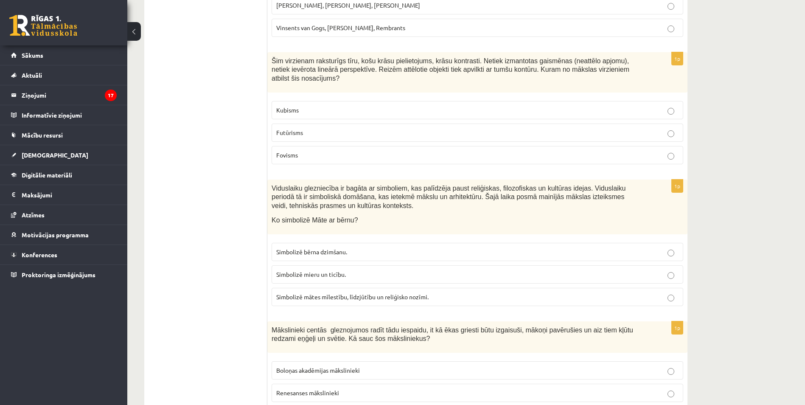
click at [384, 293] on span "Simbolizē mātes mīlestību, līdzjūtību un reliģisko nozīmi." at bounding box center [352, 297] width 152 height 8
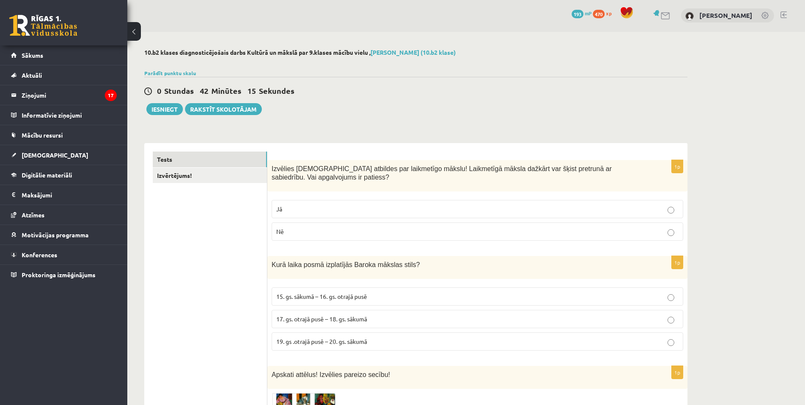
scroll to position [0, 0]
drag, startPoint x: 171, startPoint y: 106, endPoint x: 372, endPoint y: 130, distance: 202.9
click at [173, 105] on button "Iesniegt" at bounding box center [164, 110] width 36 height 12
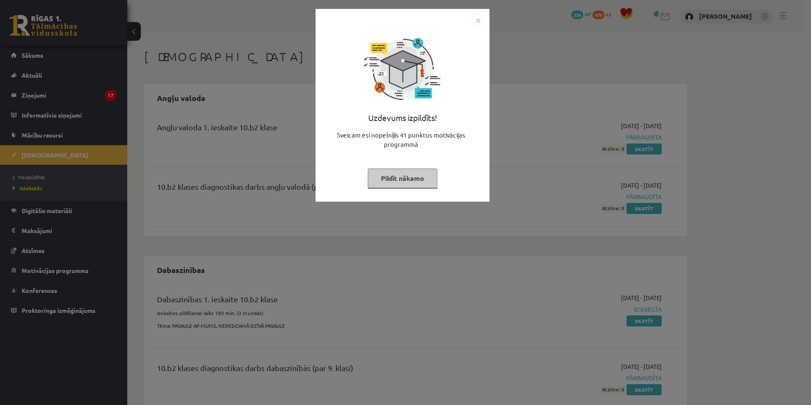
click at [411, 176] on button "Pildīt nākamo" at bounding box center [403, 178] width 70 height 20
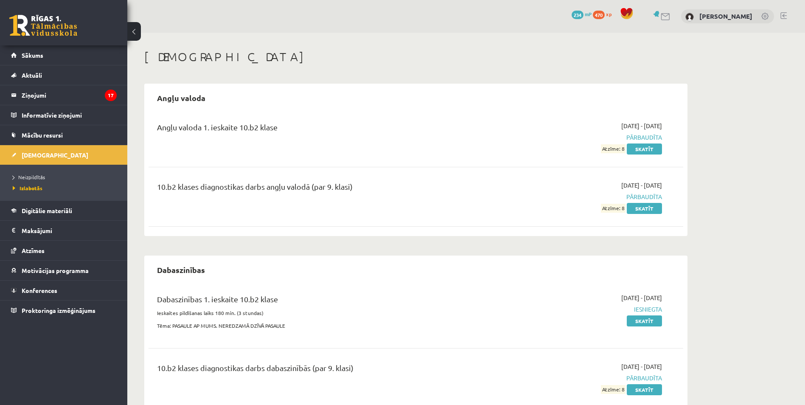
drag, startPoint x: 390, startPoint y: 182, endPoint x: 384, endPoint y: 183, distance: 6.5
click at [384, 183] on div "10.b2 klases diagnostikas darbs angļu valodā (par 9. klasi)" at bounding box center [323, 189] width 332 height 16
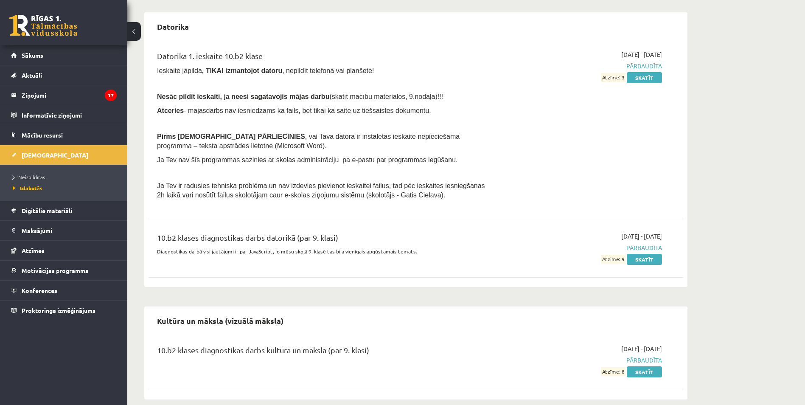
scroll to position [436, 0]
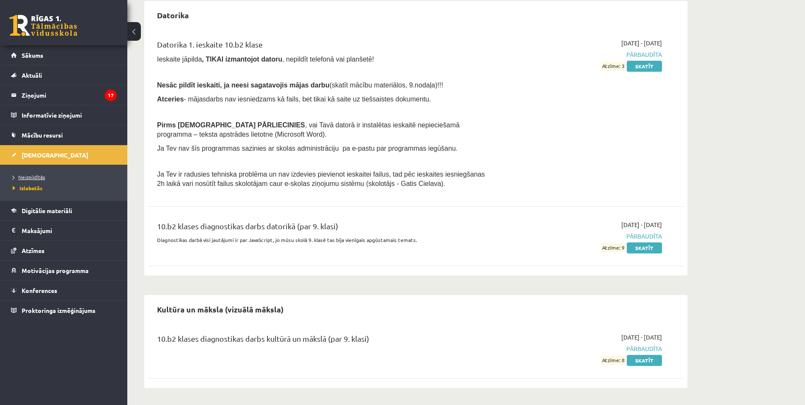
click at [37, 179] on link "Neizpildītās" at bounding box center [66, 177] width 106 height 8
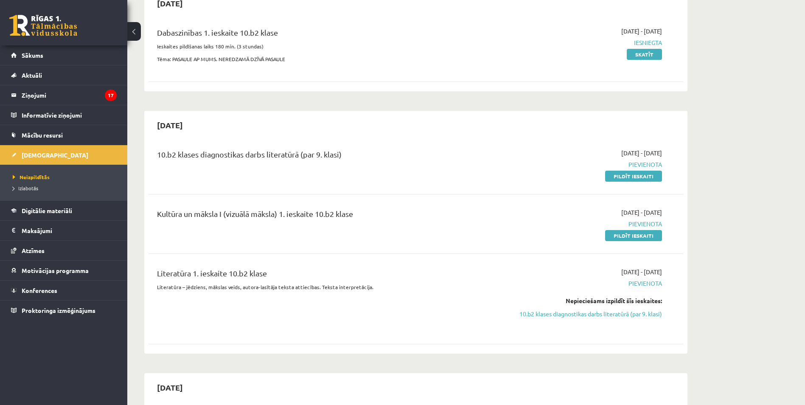
scroll to position [96, 0]
click at [601, 310] on link "10.b2 klases diagnostikas darbs literatūrā (par 9. klasi)" at bounding box center [582, 311] width 160 height 9
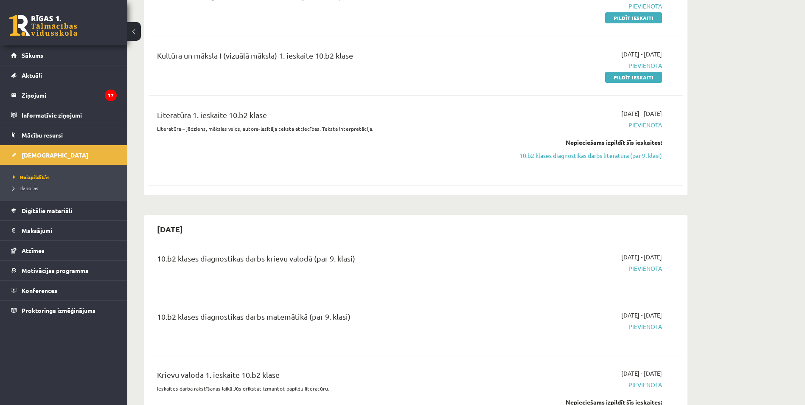
scroll to position [424, 0]
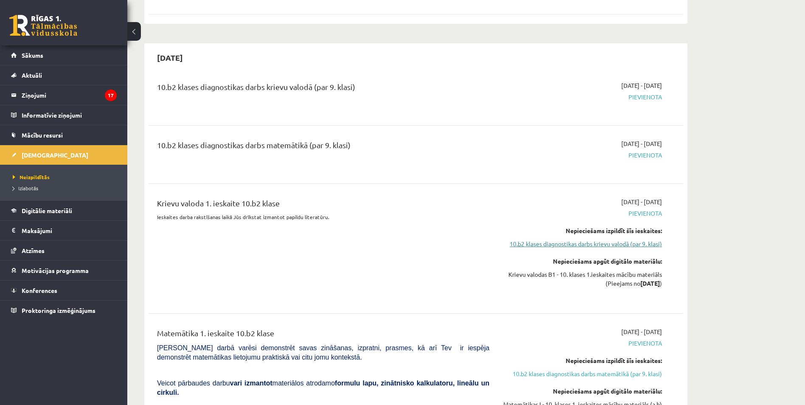
click at [605, 245] on link "10.b2 klases diagnostikas darbs krievu valodā (par 9. klasi)" at bounding box center [582, 243] width 160 height 9
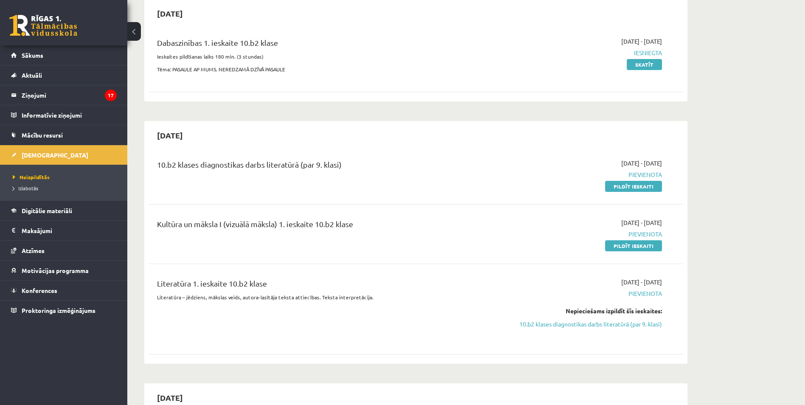
scroll to position [85, 0]
